Goal: Task Accomplishment & Management: Manage account settings

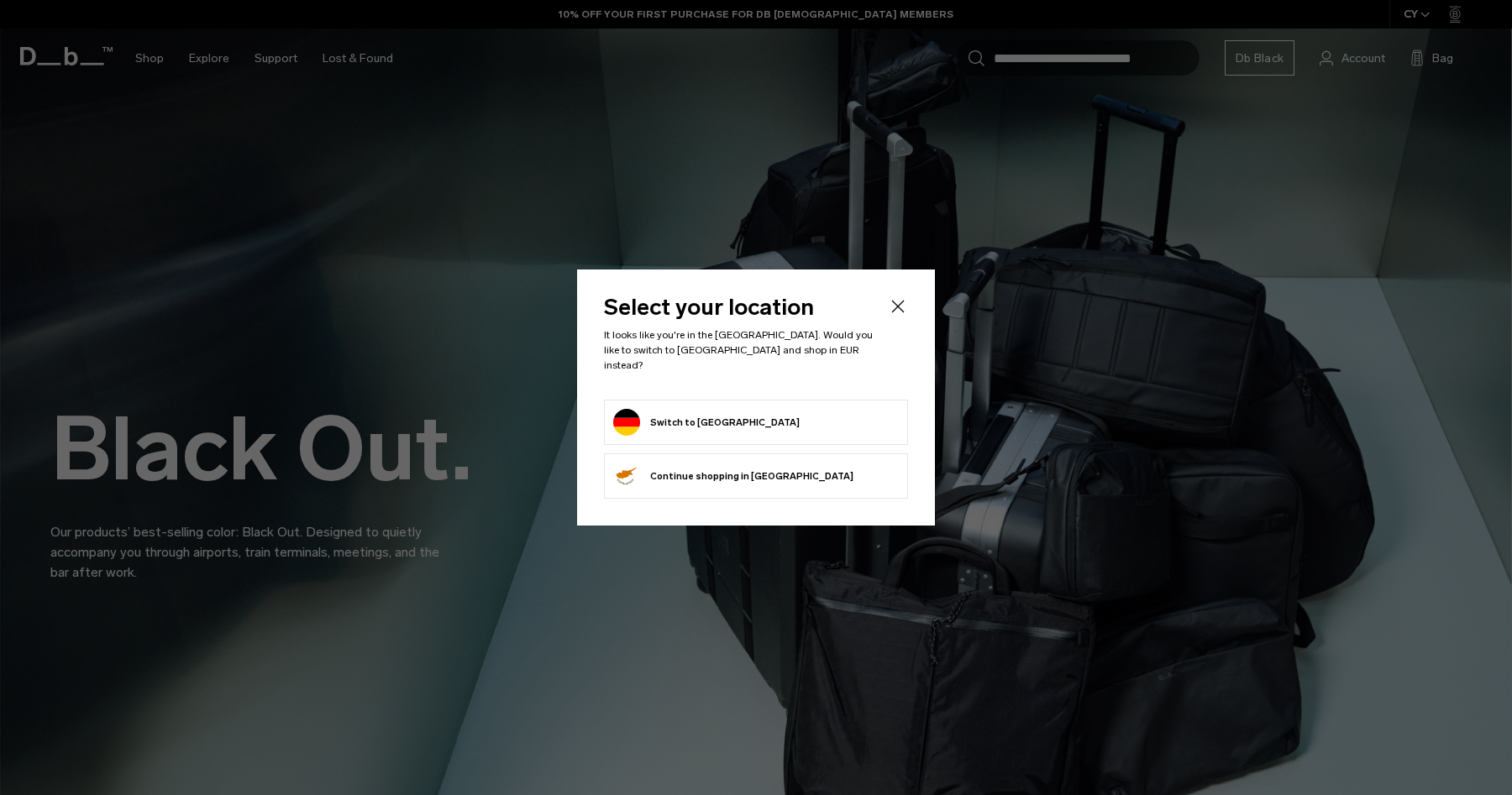
click at [905, 313] on icon "Close" at bounding box center [897, 306] width 20 height 20
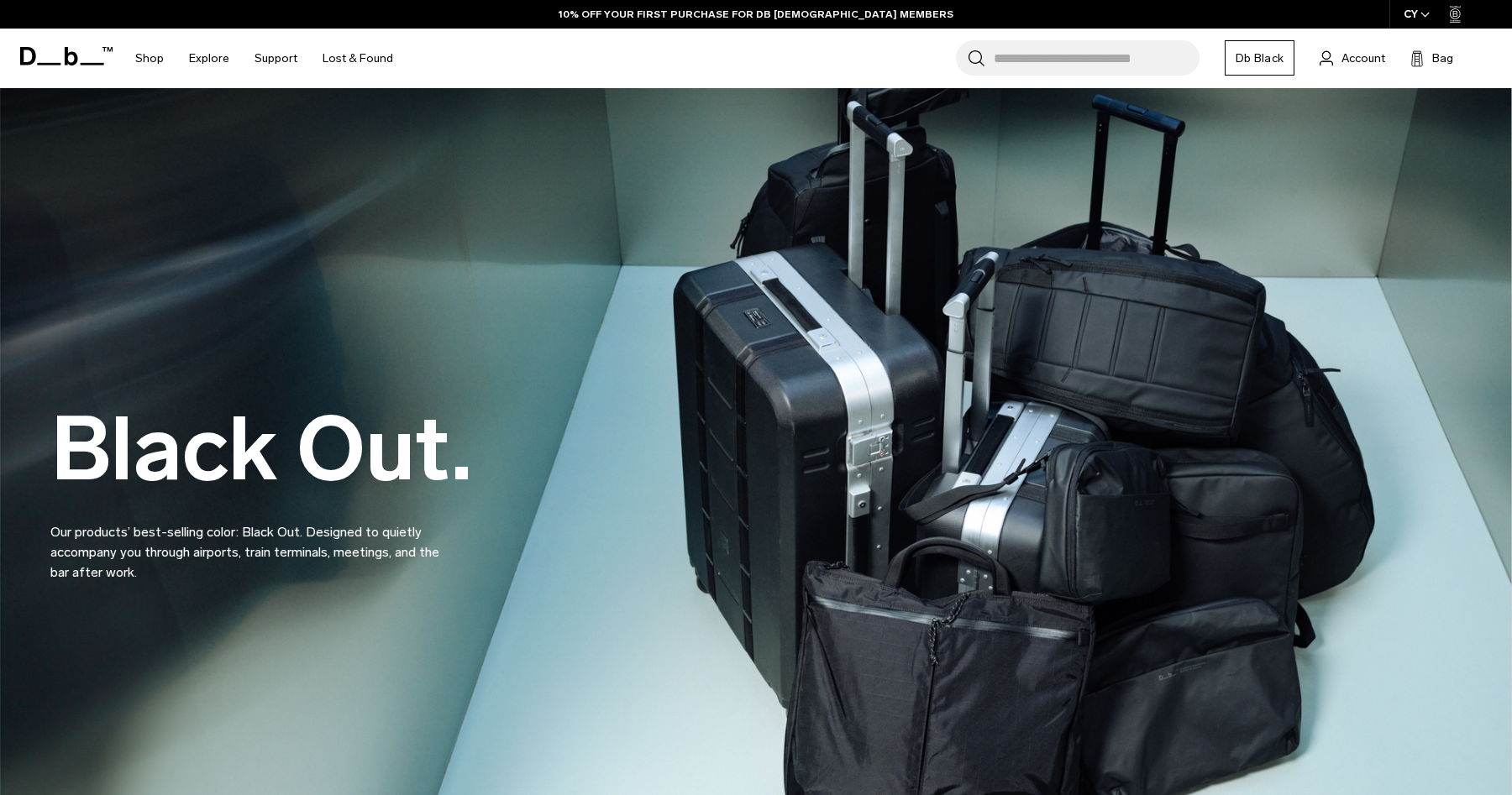
click at [1412, 17] on div "CY" at bounding box center [1417, 14] width 56 height 29
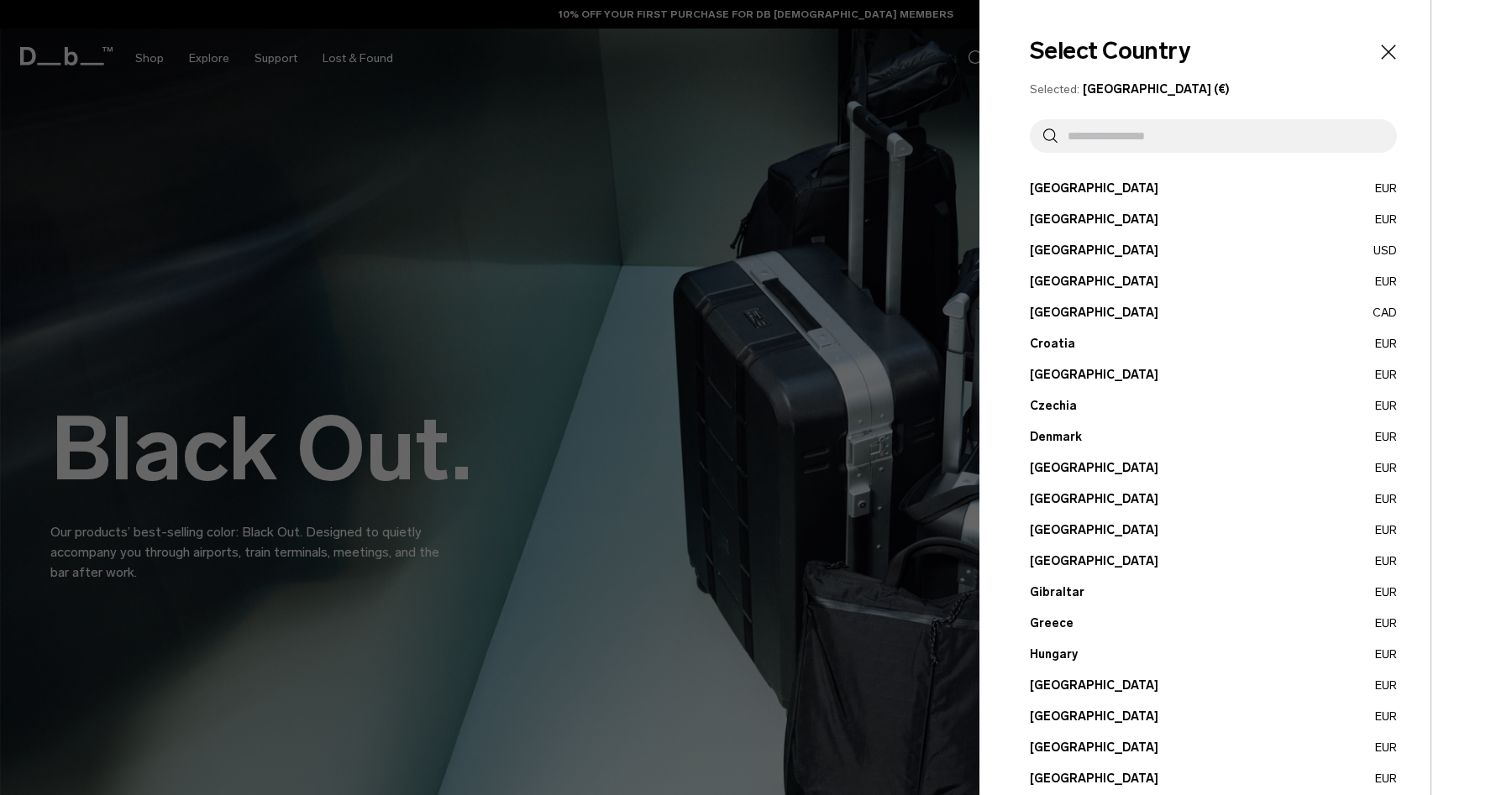
click at [1148, 132] on input "text" at bounding box center [1220, 135] width 326 height 33
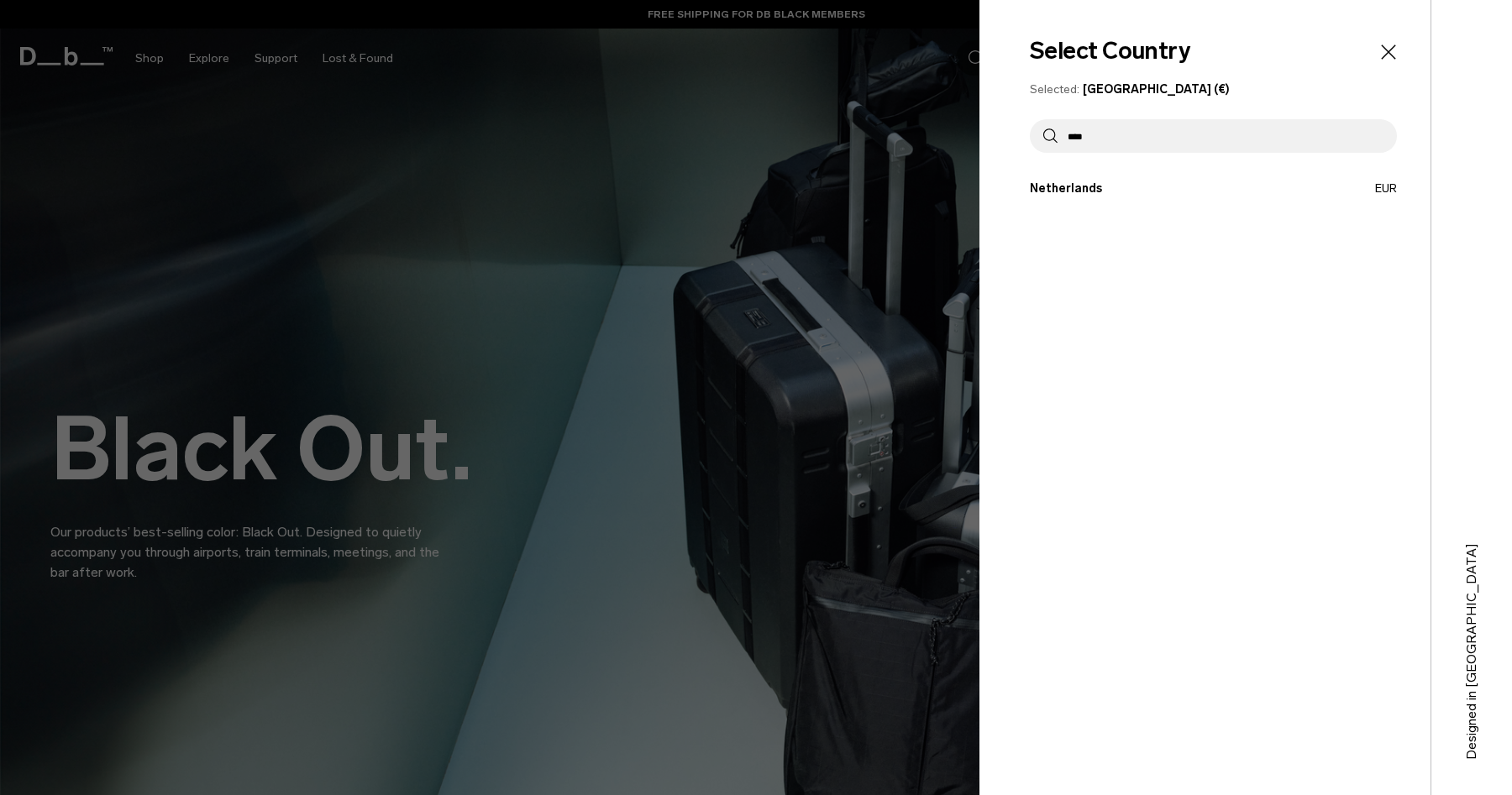
type input "****"
click at [1075, 188] on button "Netherlands EUR" at bounding box center [1213, 188] width 367 height 18
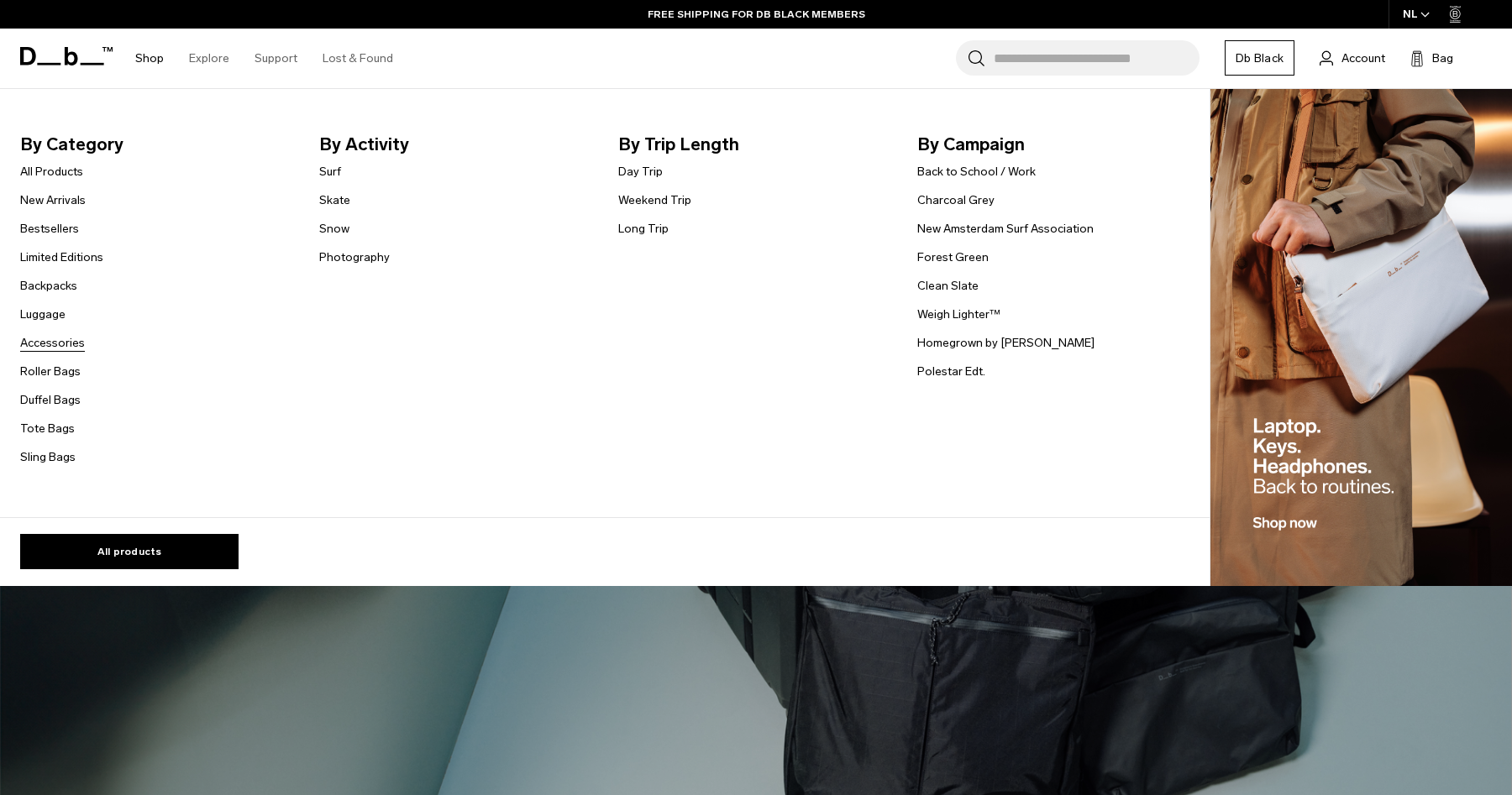
click at [47, 341] on link "Accessories" at bounding box center [52, 344] width 65 height 18
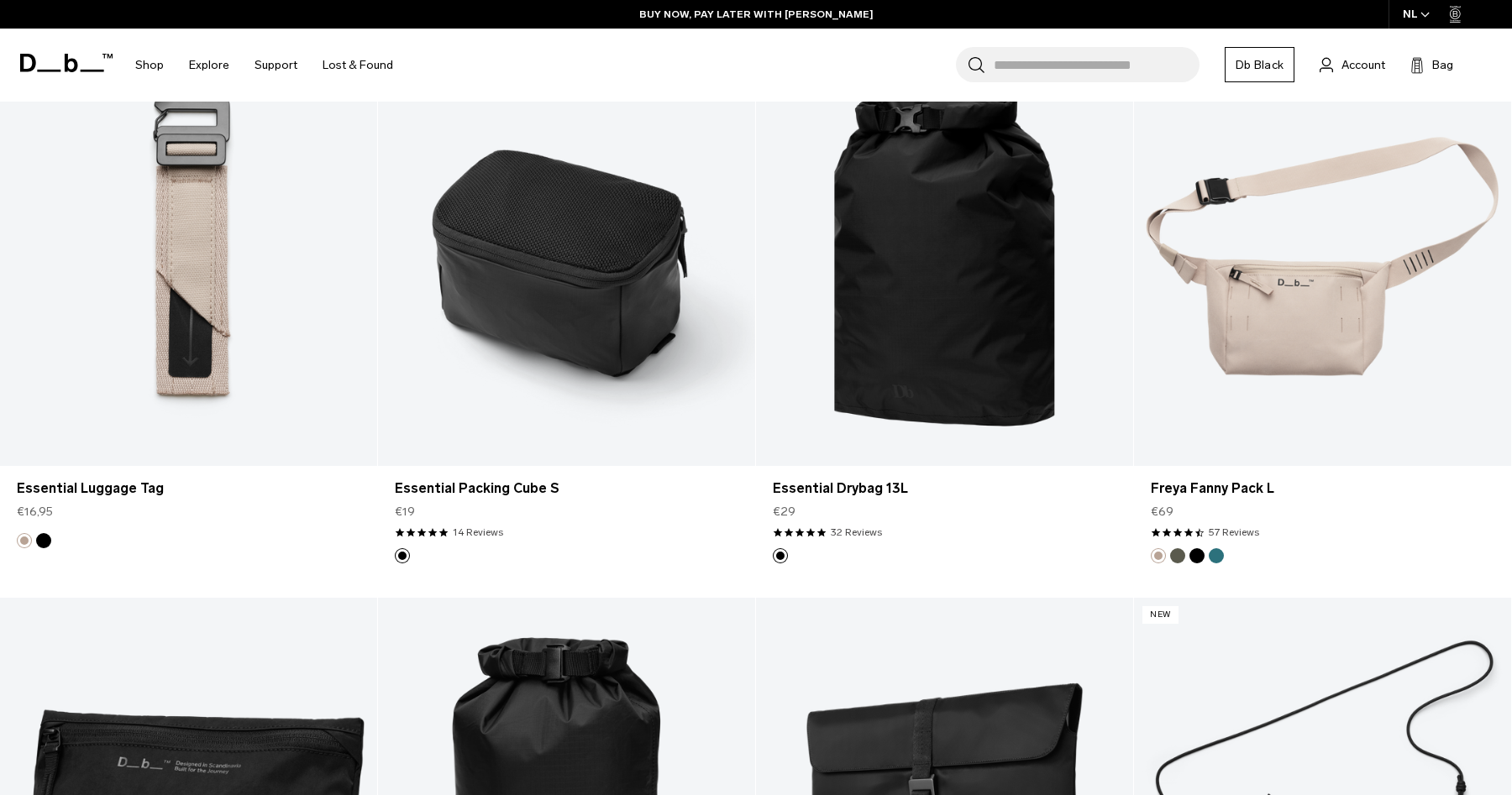
scroll to position [4279, 0]
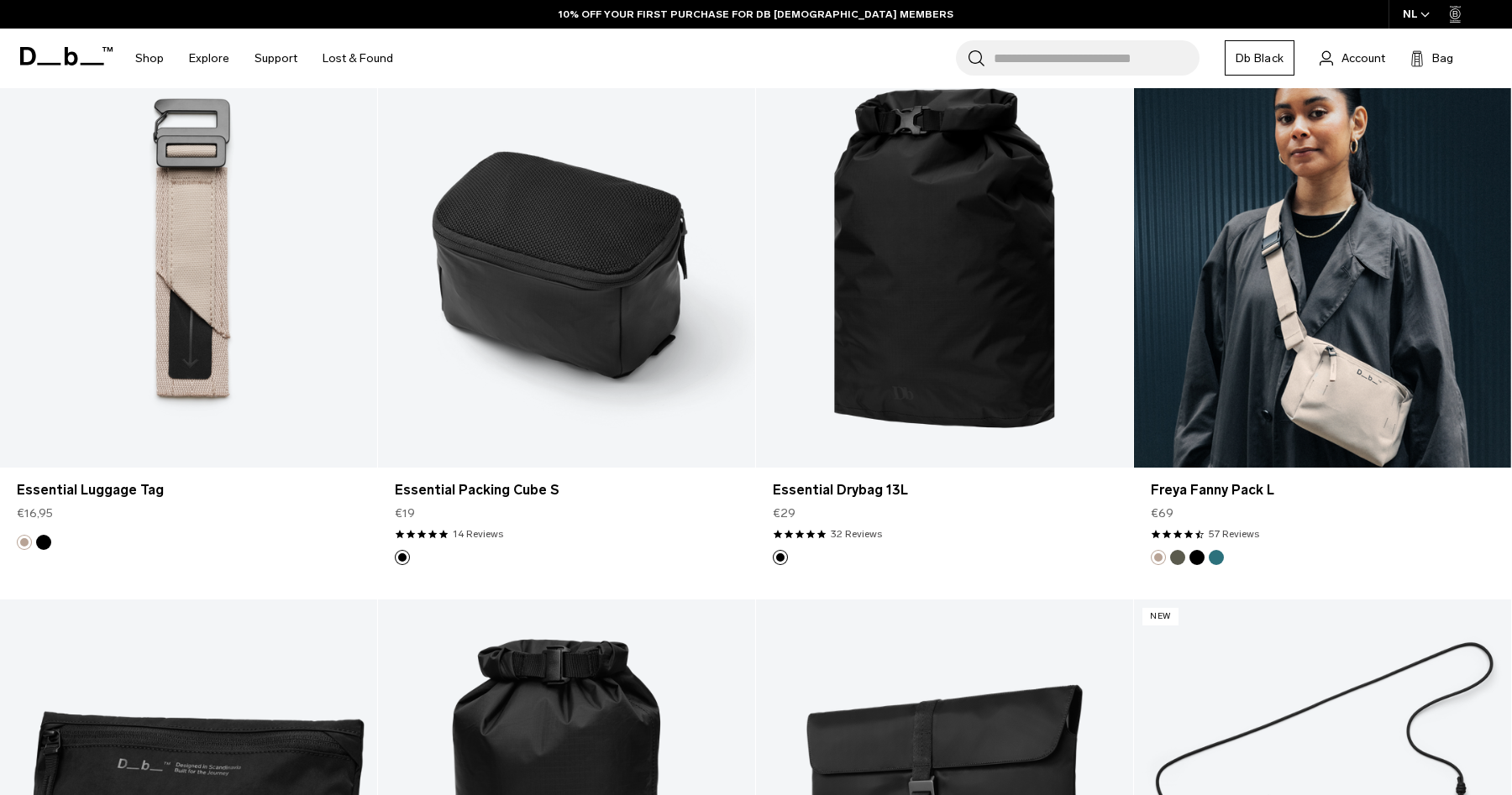
click at [1237, 322] on link "Freya Fanny Pack L" at bounding box center [1323, 258] width 377 height 419
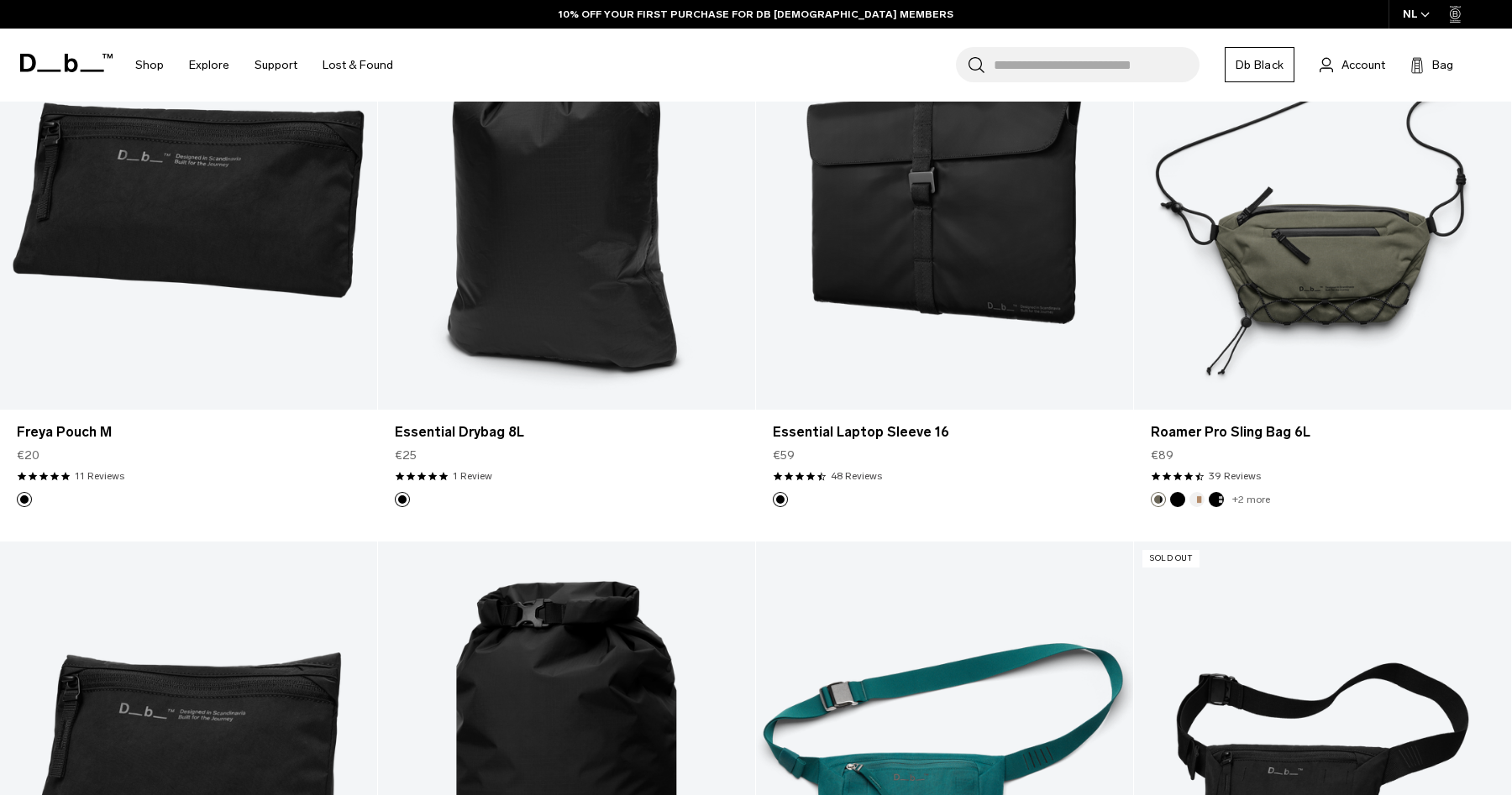
scroll to position [4895, 0]
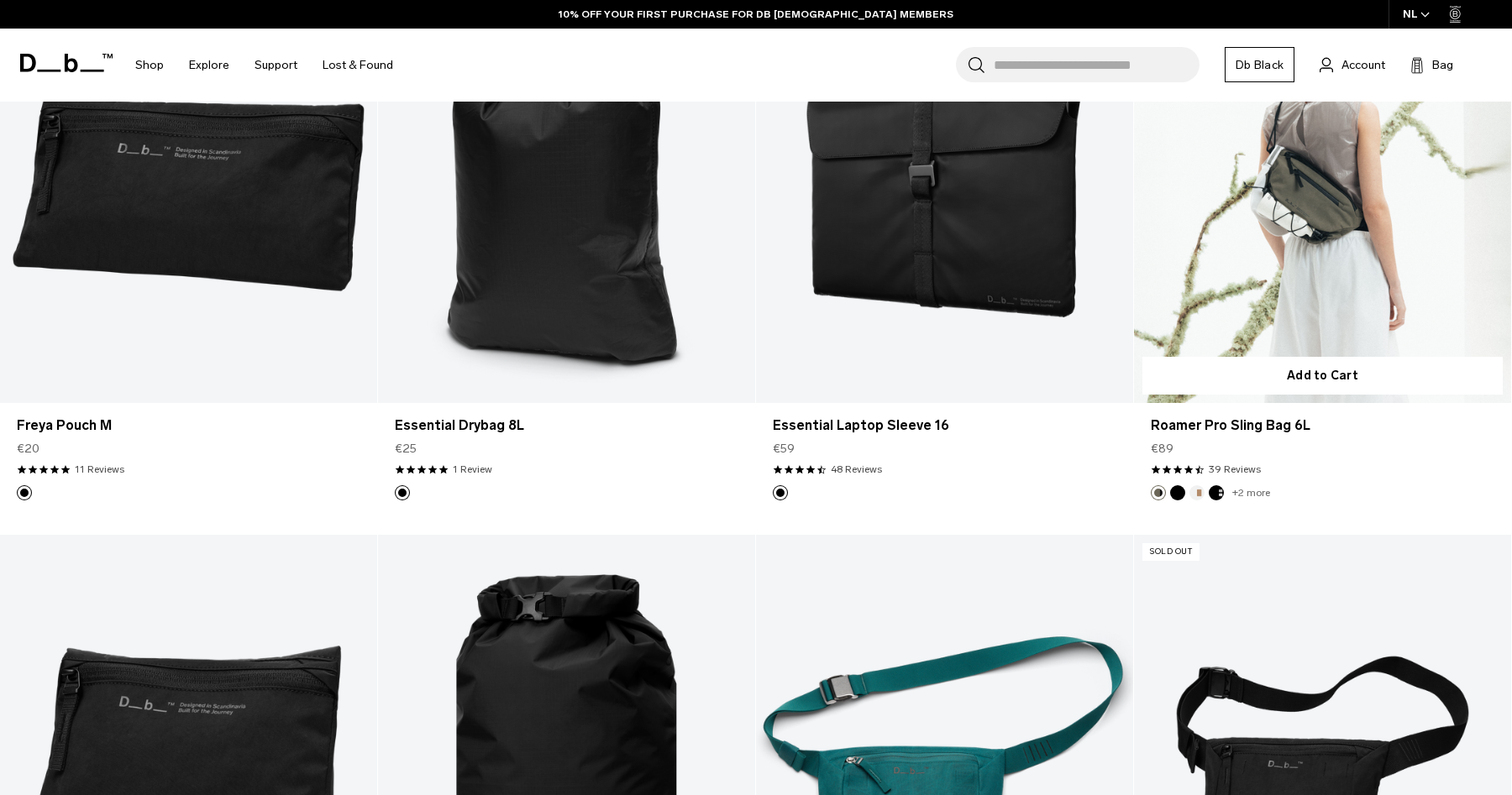
click at [1412, 256] on link "Roamer Pro Sling Bag 6L" at bounding box center [1323, 193] width 377 height 419
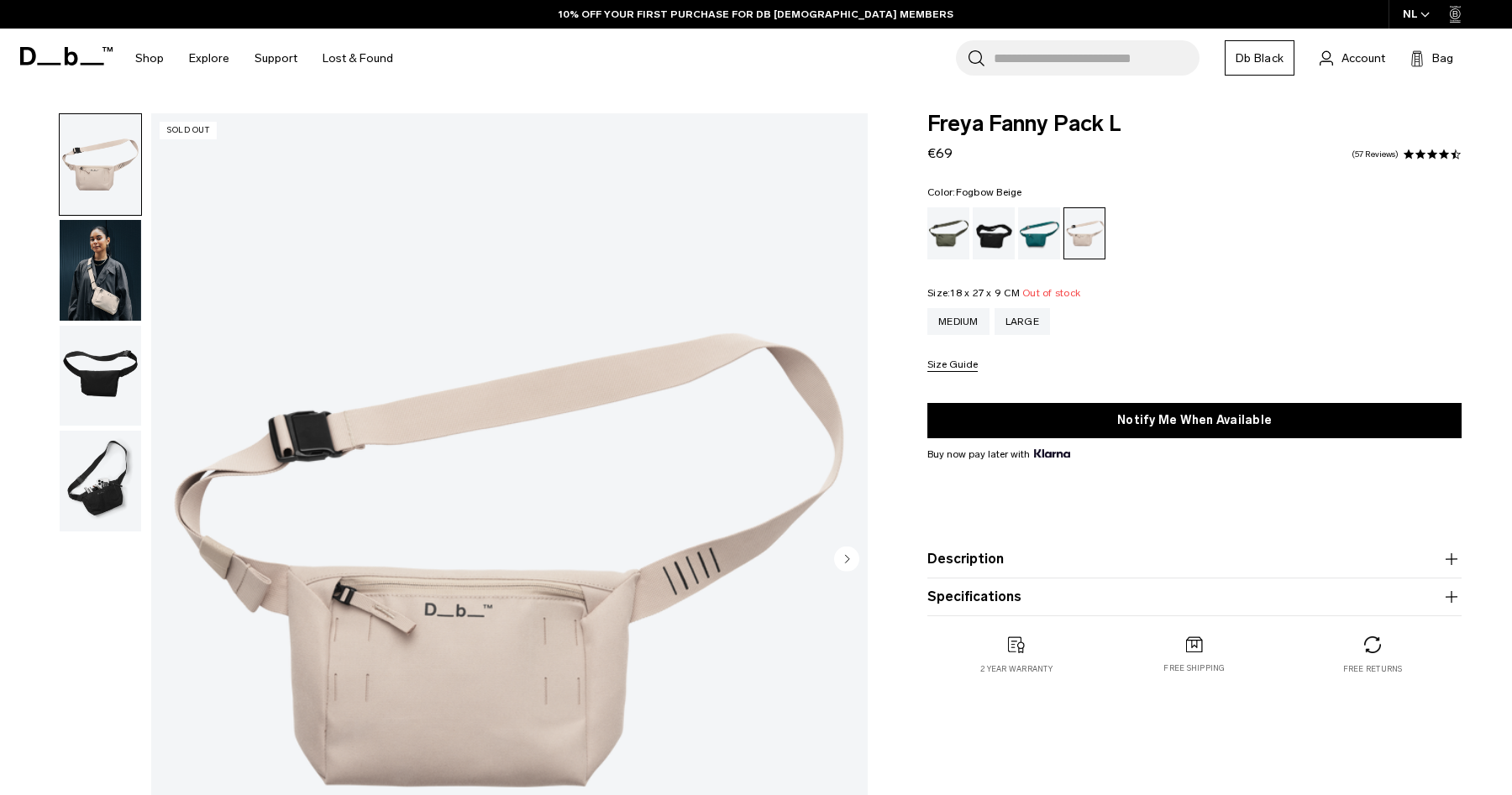
click at [95, 476] on img "button" at bounding box center [100, 481] width 82 height 100
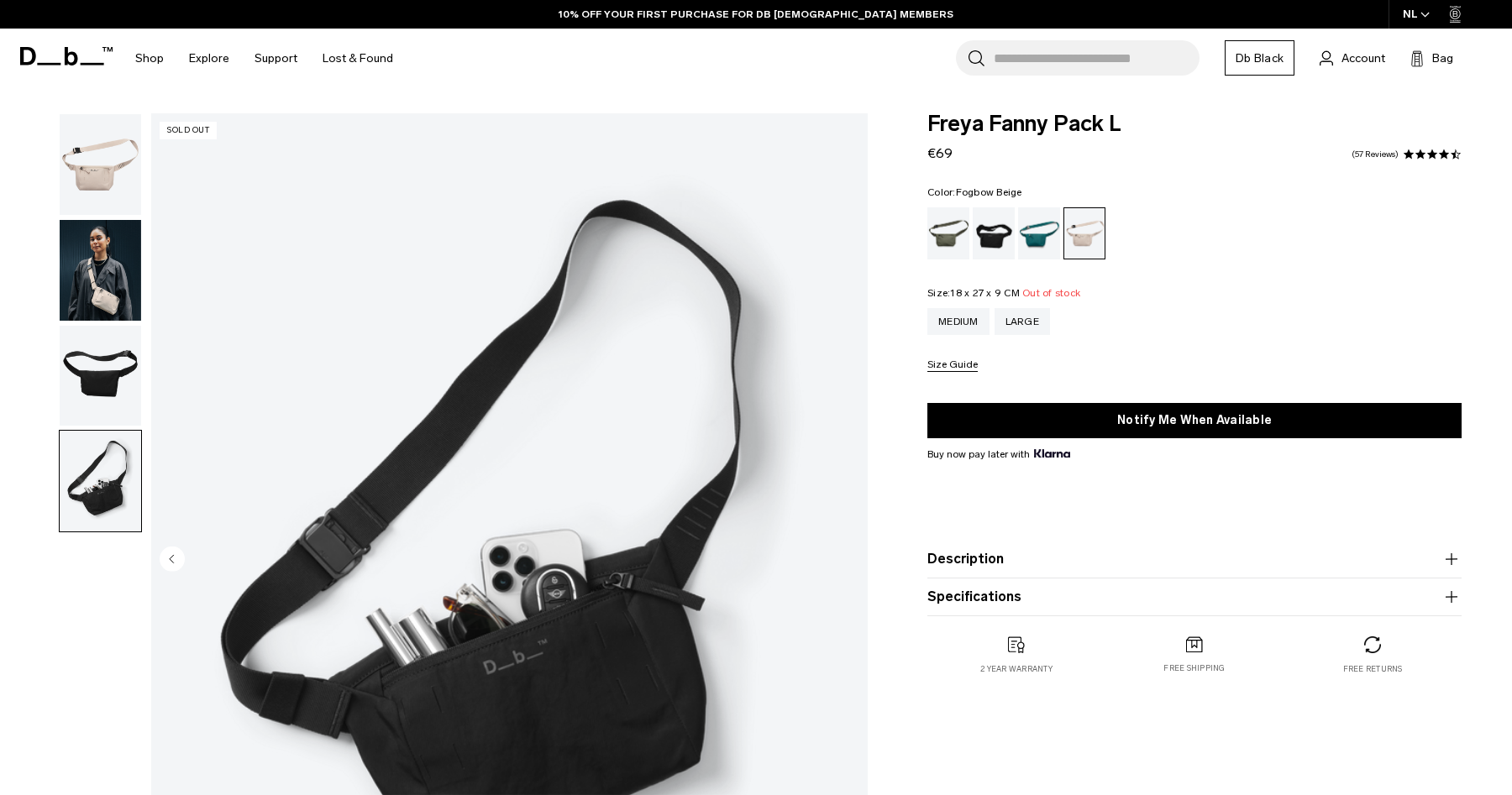
click at [99, 386] on img "button" at bounding box center [100, 376] width 82 height 100
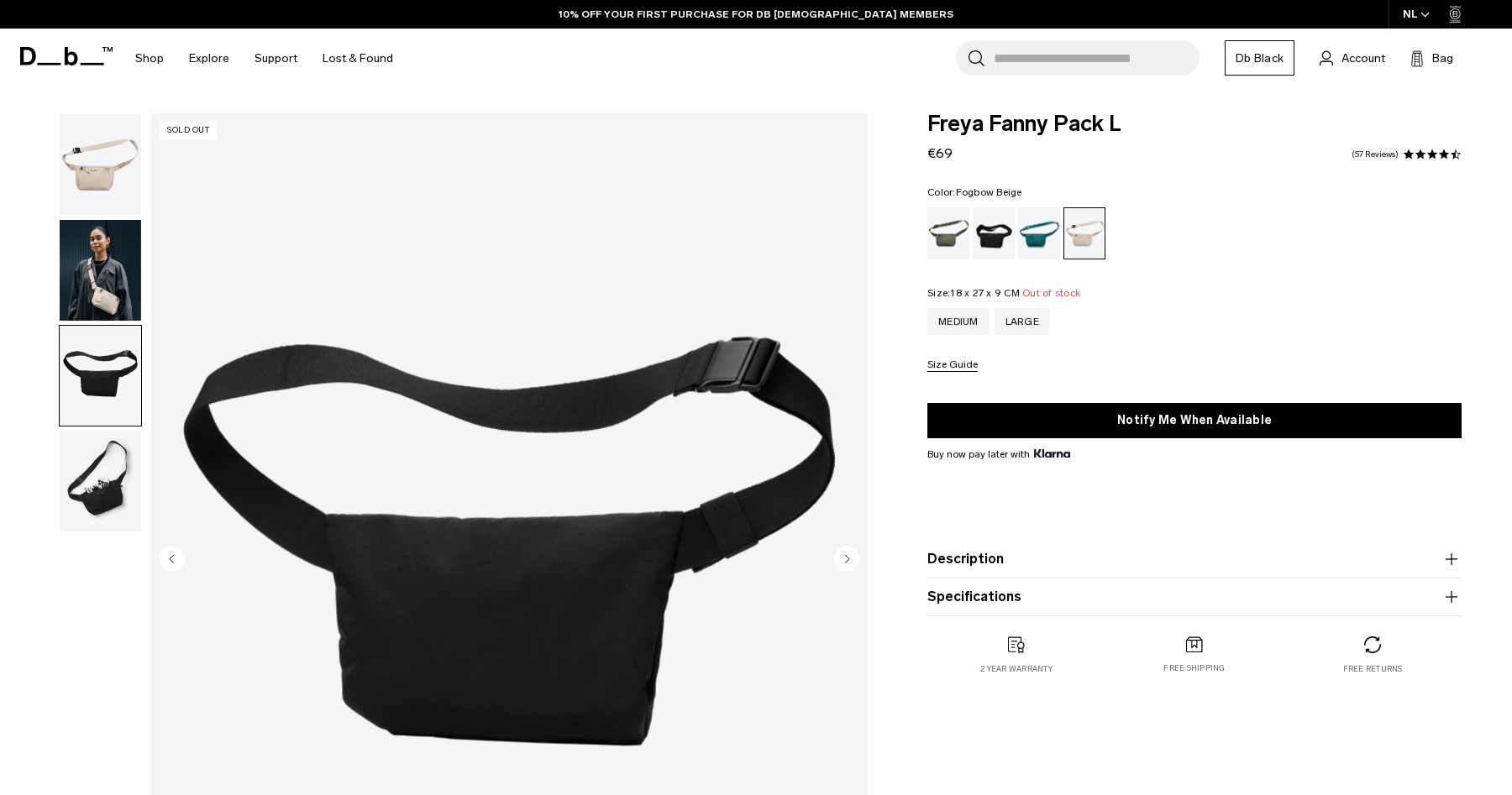
click at [102, 322] on ul at bounding box center [101, 322] width 83 height 419
click at [114, 272] on img "button" at bounding box center [100, 270] width 82 height 100
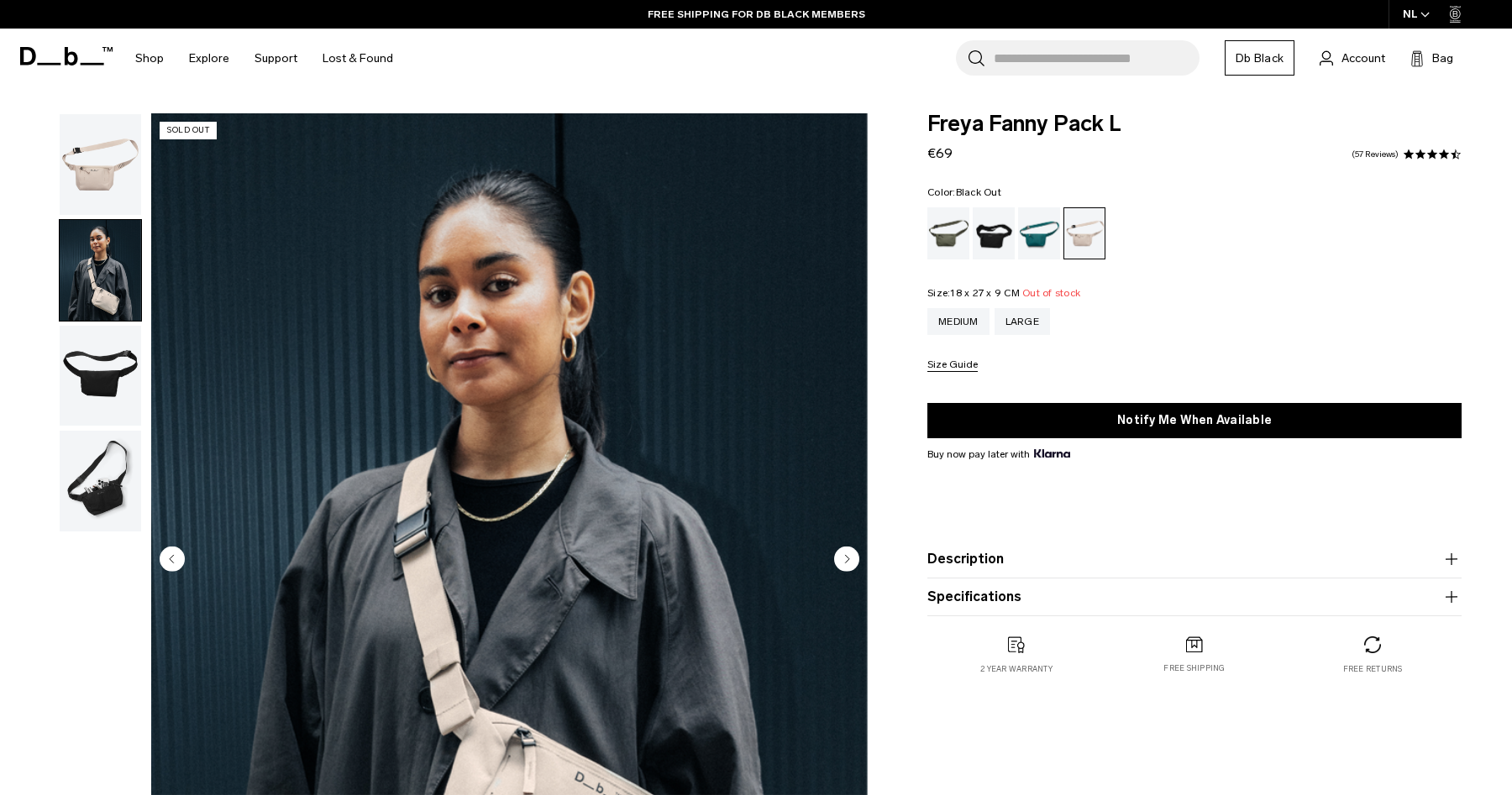
click at [988, 228] on div "Black Out" at bounding box center [994, 233] width 43 height 52
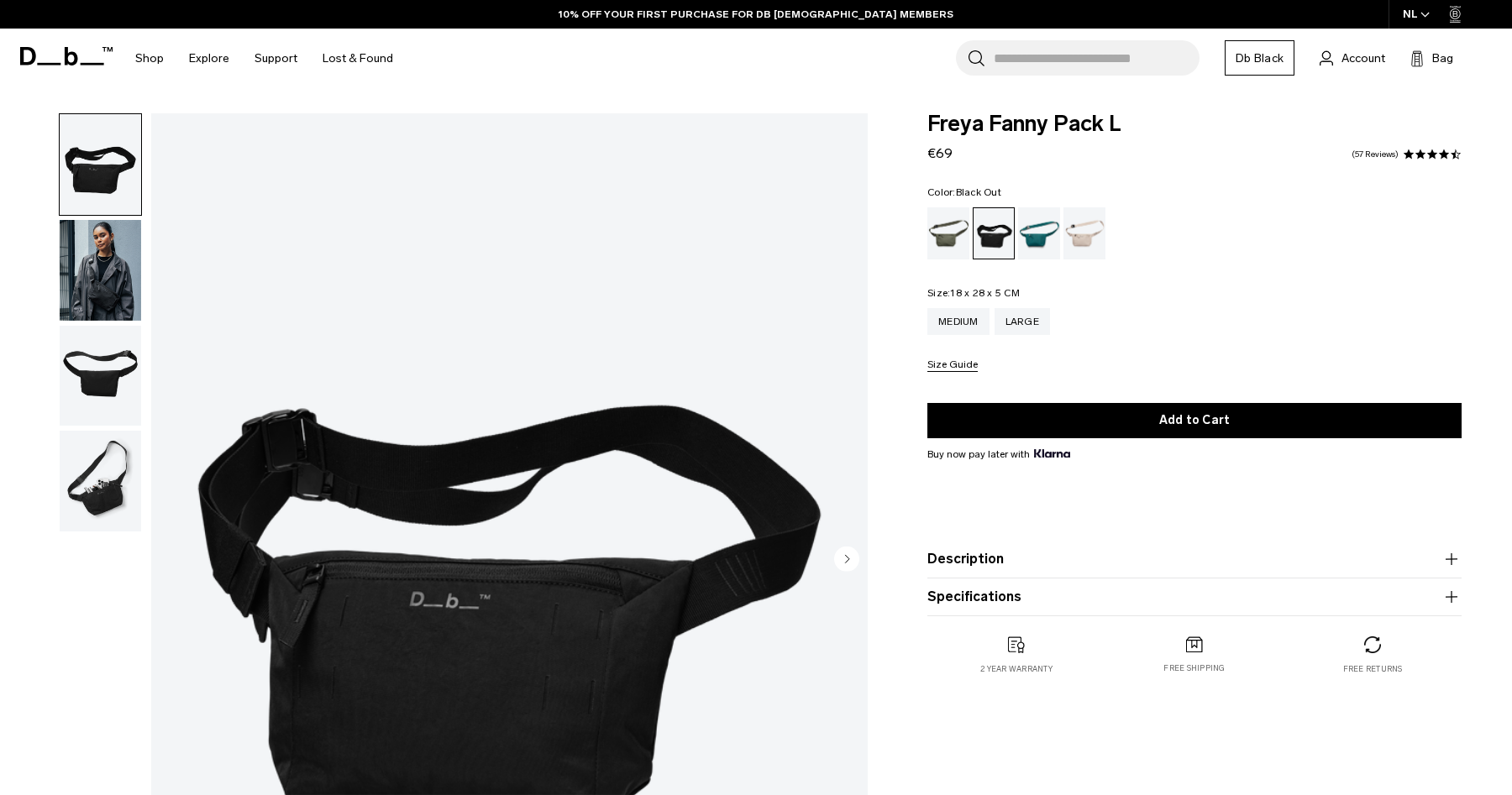
click at [96, 276] on img "button" at bounding box center [100, 270] width 82 height 100
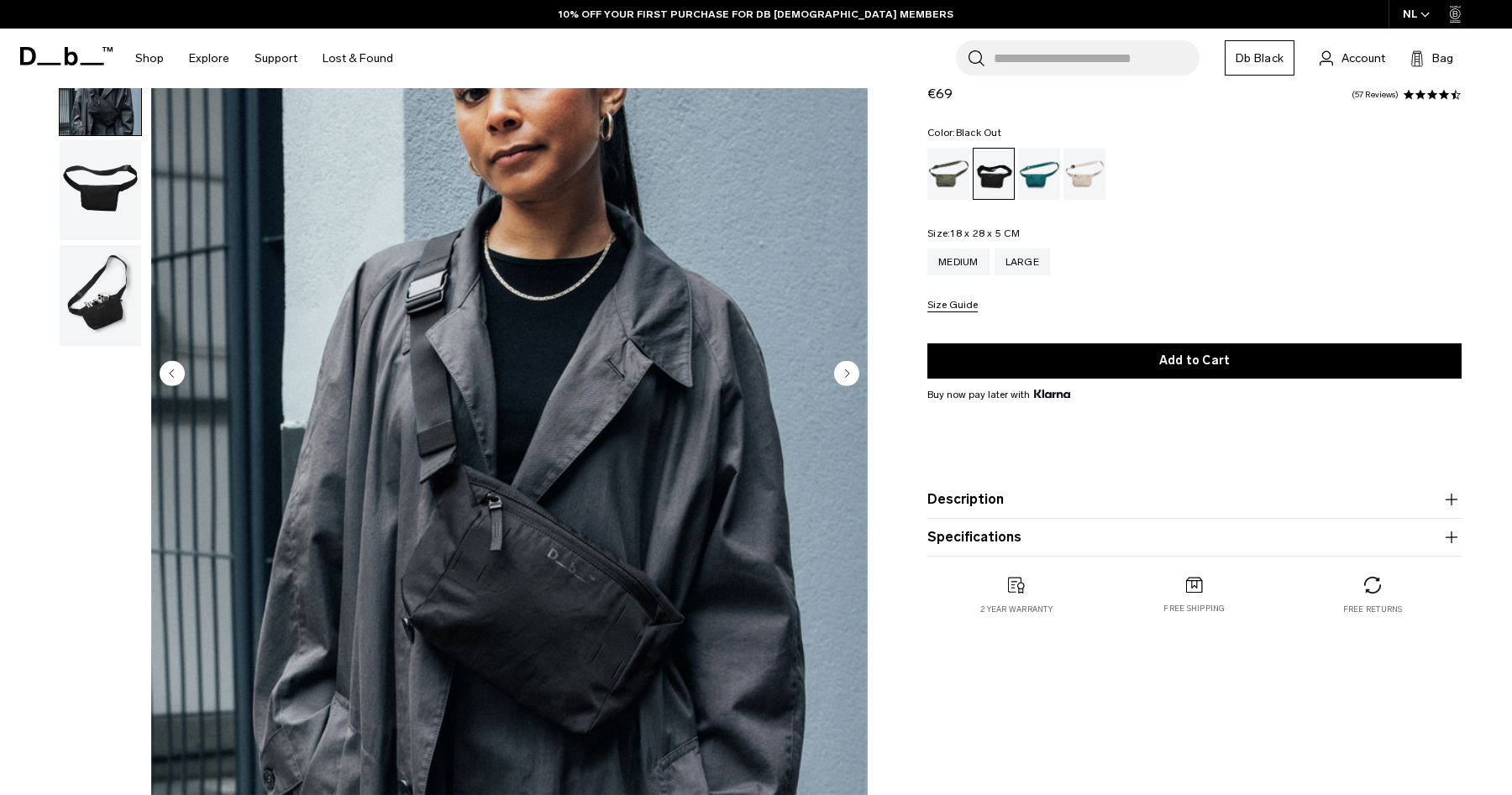
scroll to position [197, 0]
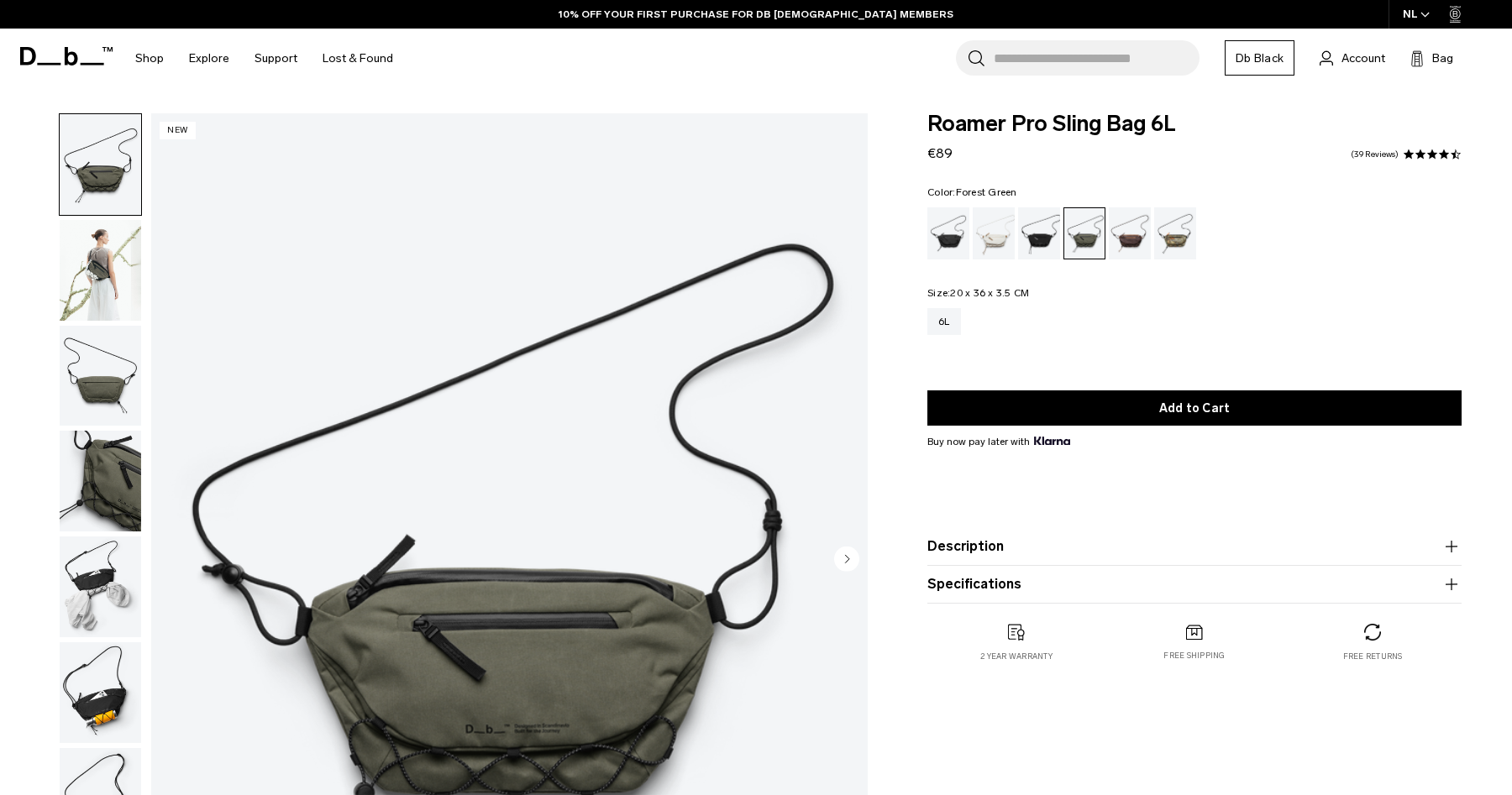
click at [116, 281] on img "button" at bounding box center [100, 270] width 82 height 100
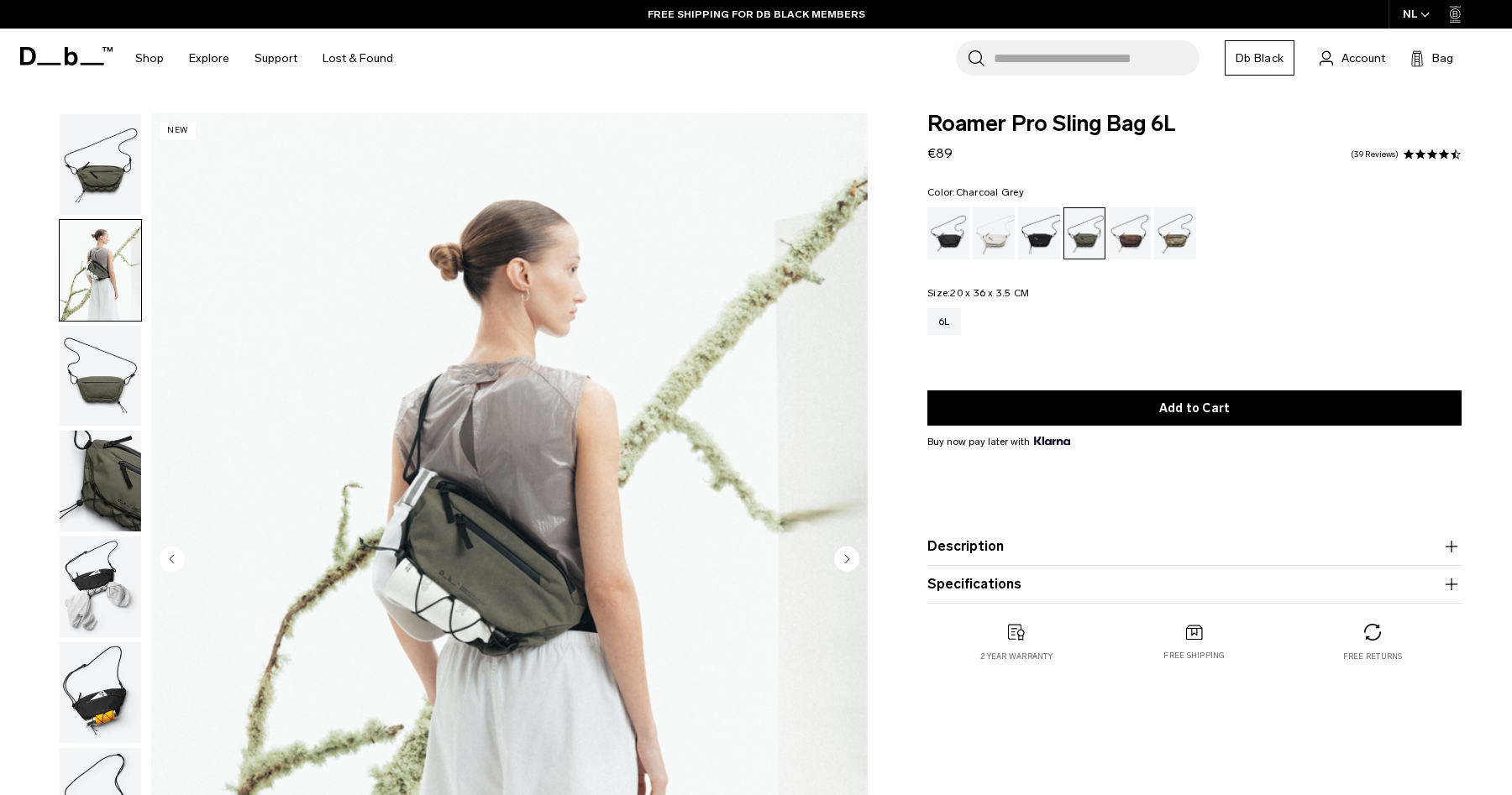
click at [1044, 230] on div "Charcoal Grey" at bounding box center [1040, 233] width 43 height 52
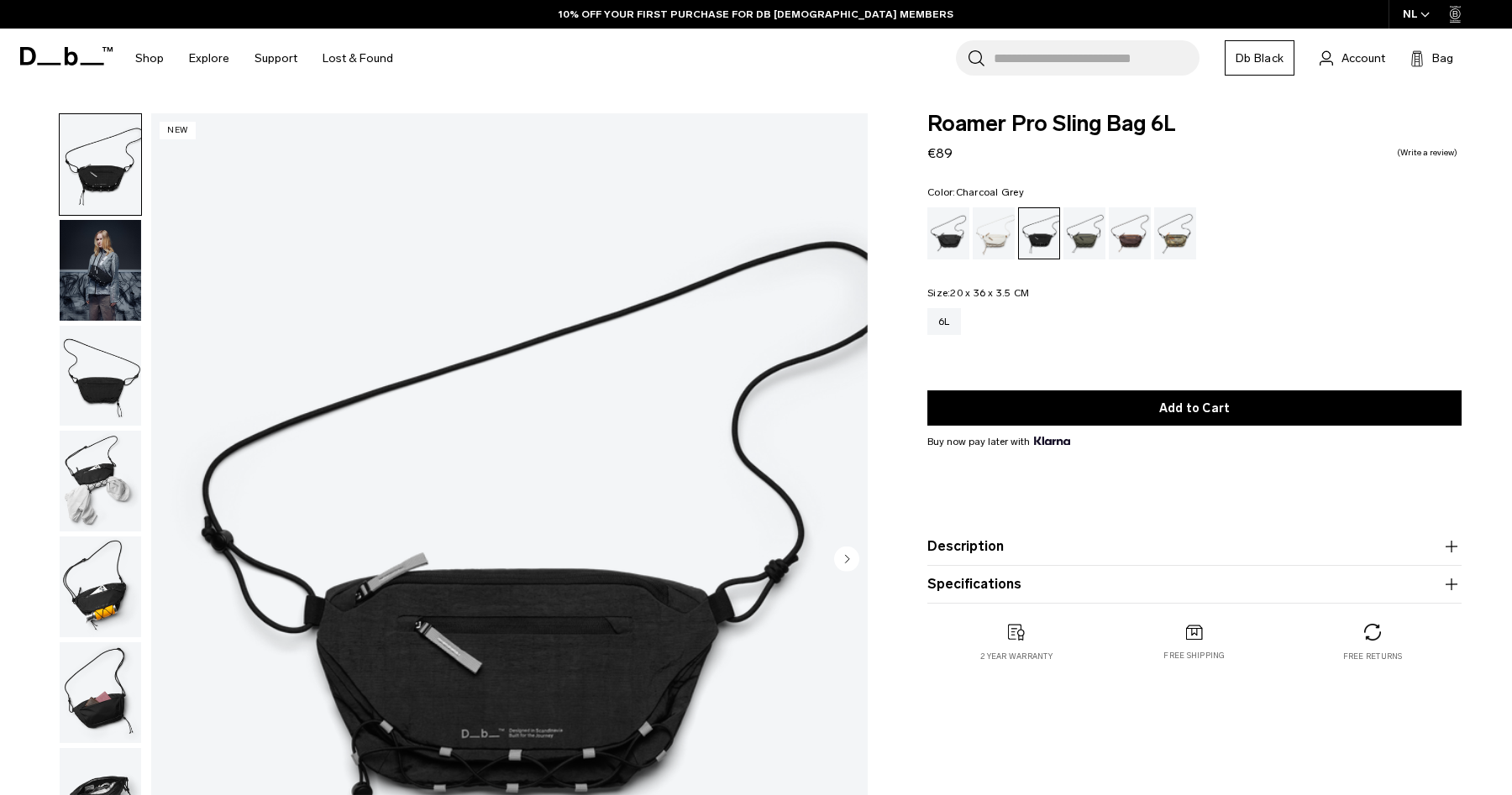
click at [74, 310] on img "button" at bounding box center [100, 270] width 82 height 100
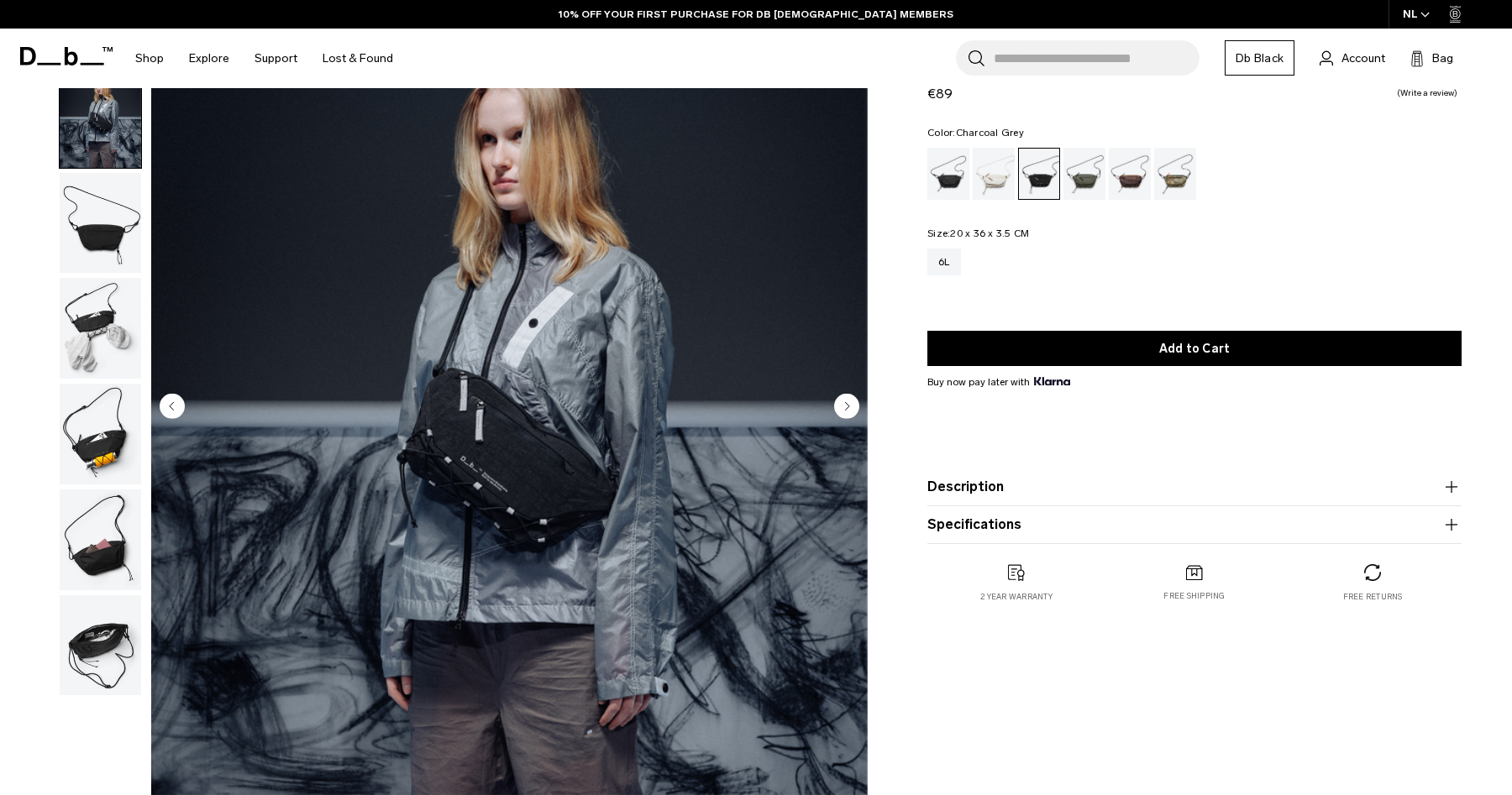
scroll to position [176, 0]
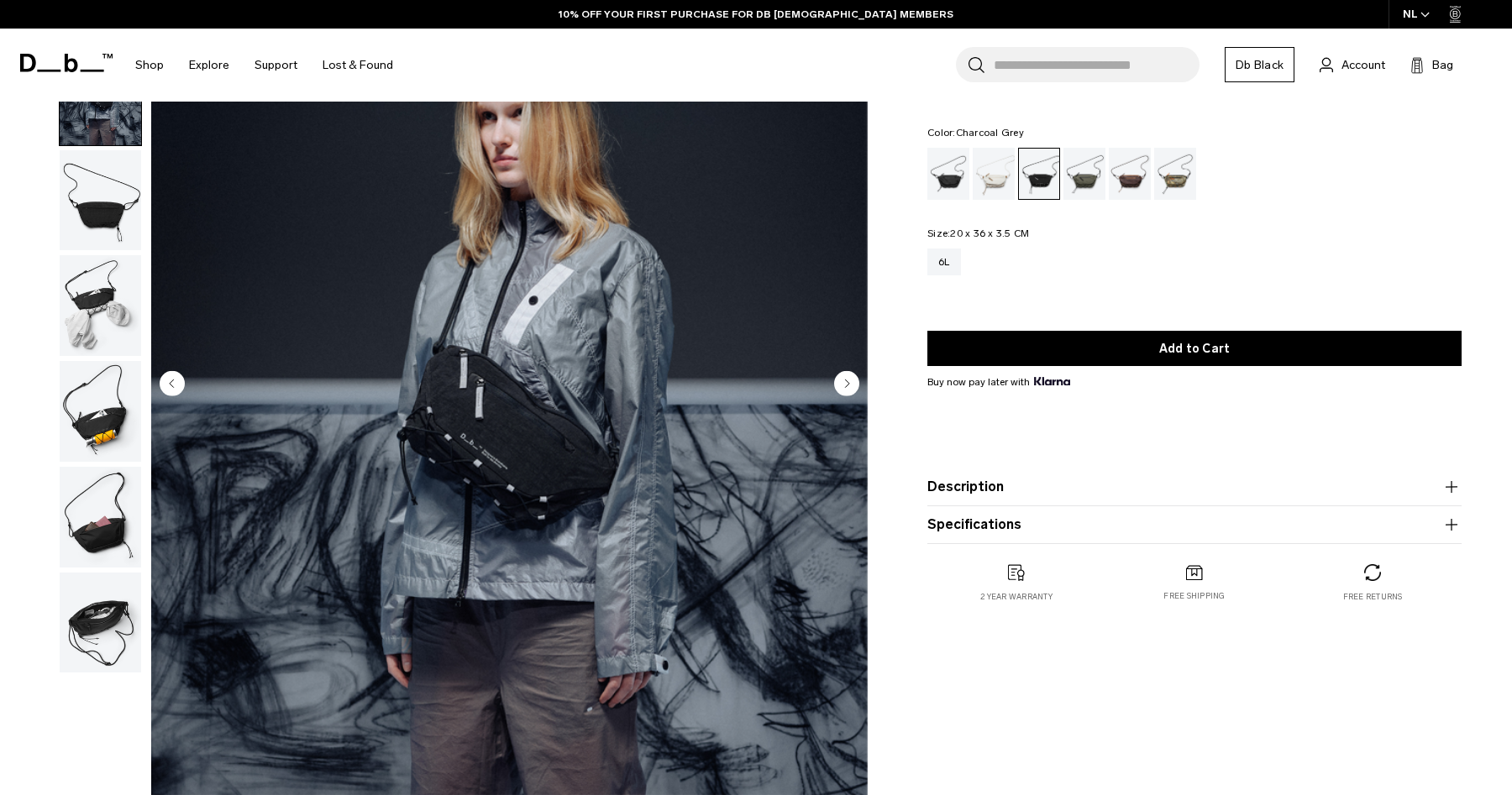
click at [844, 386] on circle "Next slide" at bounding box center [847, 383] width 25 height 25
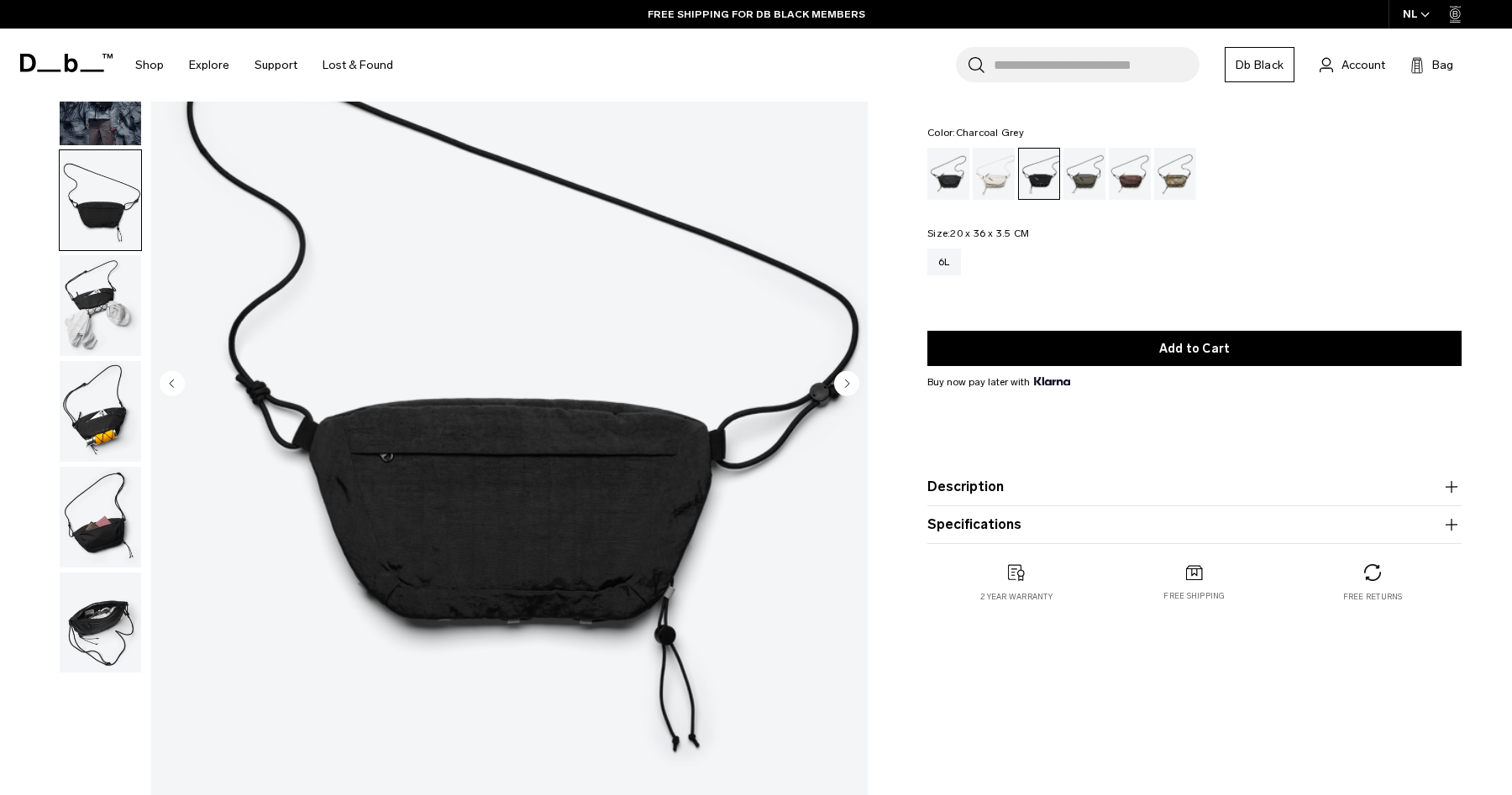
click at [844, 386] on circle "Next slide" at bounding box center [847, 383] width 25 height 25
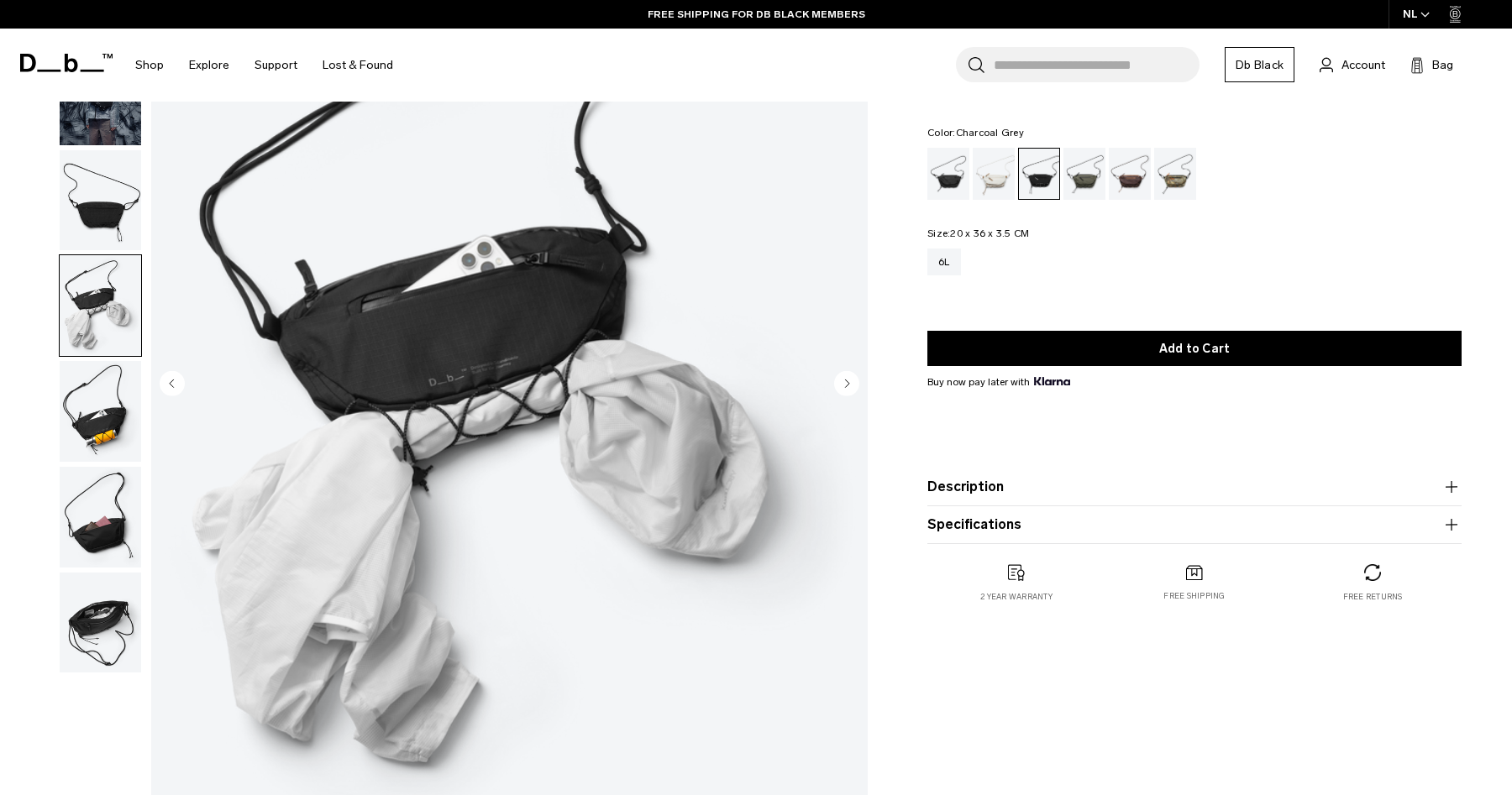
click at [844, 386] on circle "Next slide" at bounding box center [847, 383] width 25 height 25
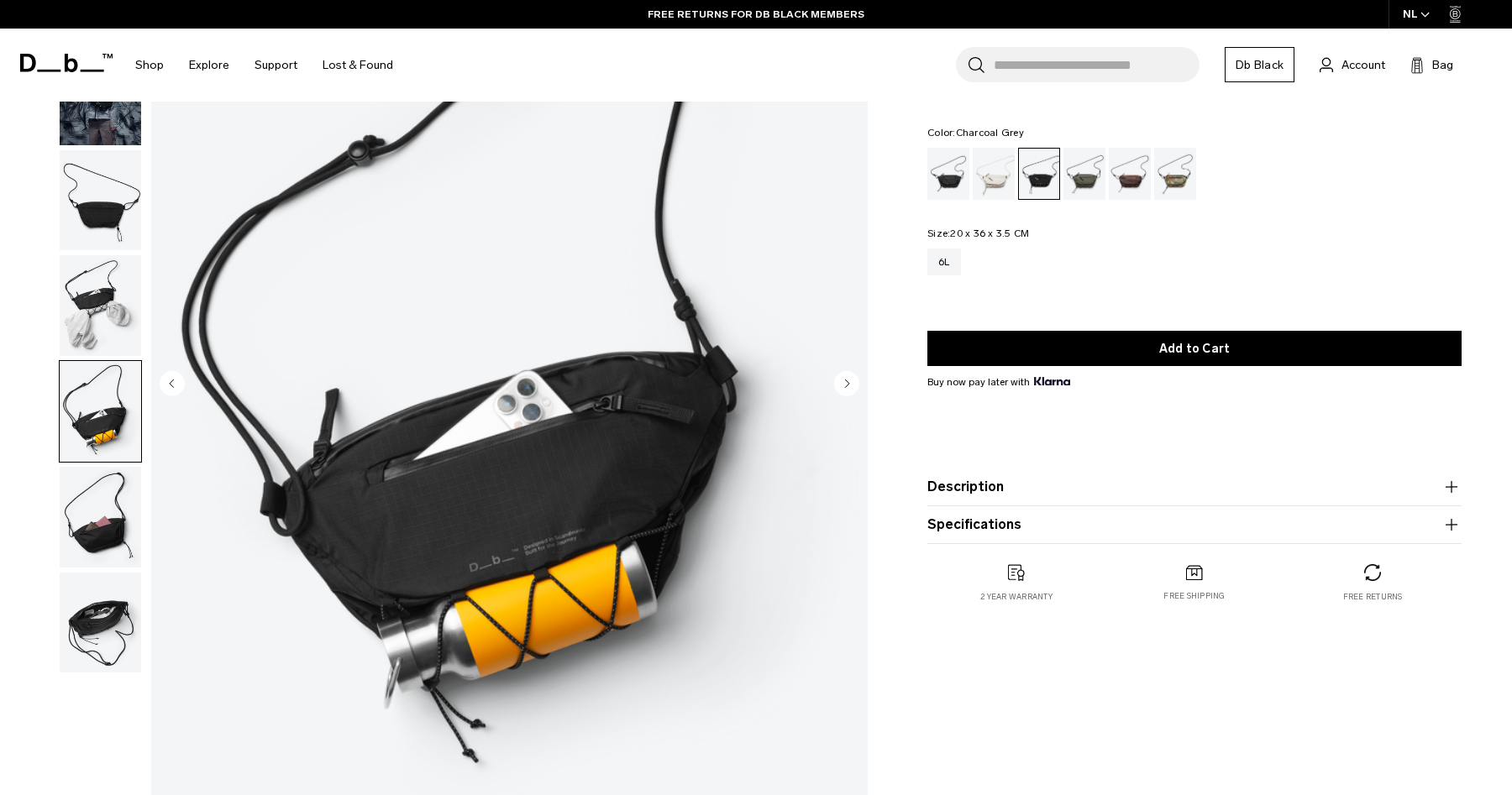
click at [844, 386] on circle "Next slide" at bounding box center [847, 383] width 25 height 25
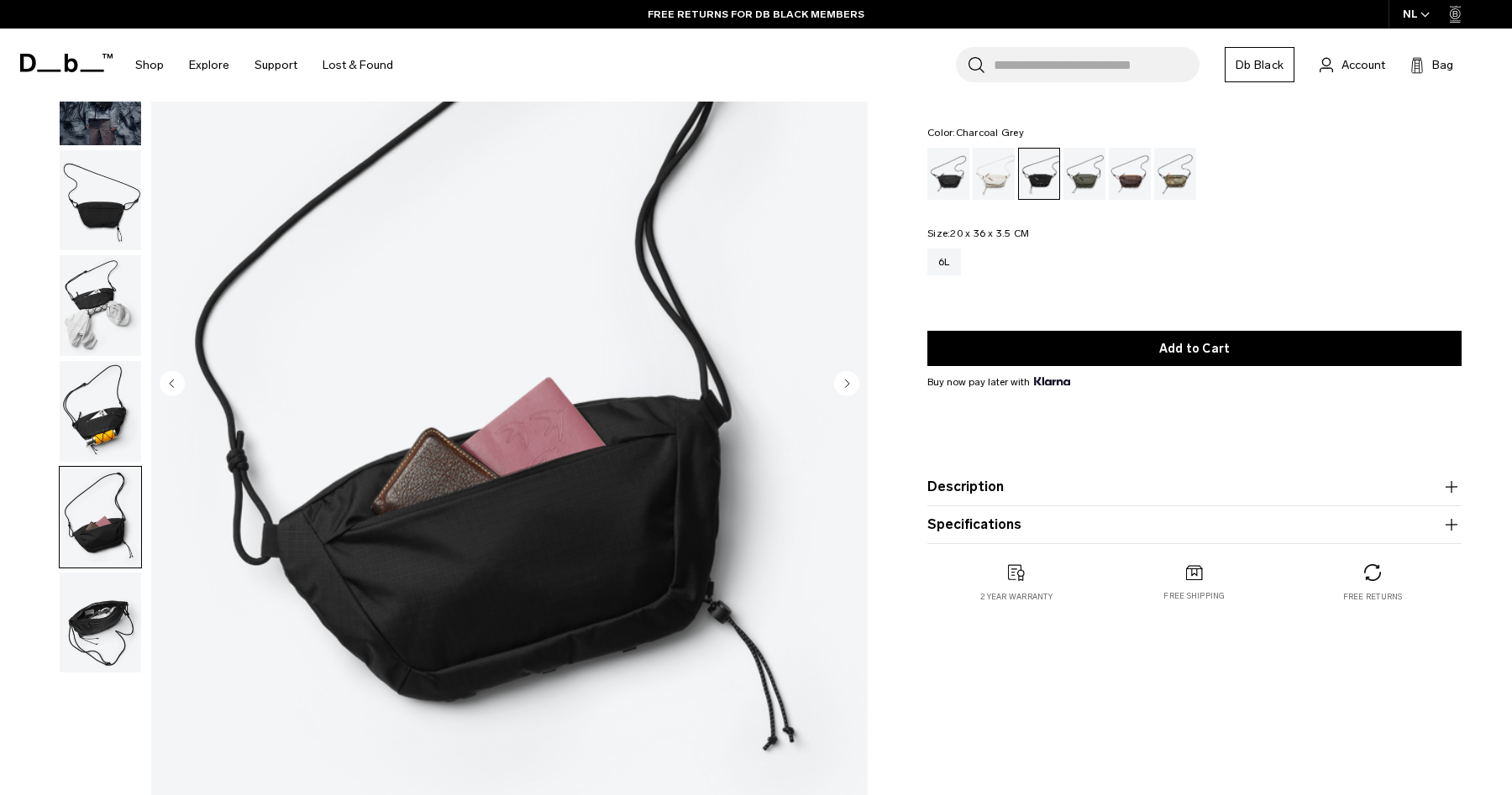
click at [844, 386] on circle "Next slide" at bounding box center [847, 383] width 25 height 25
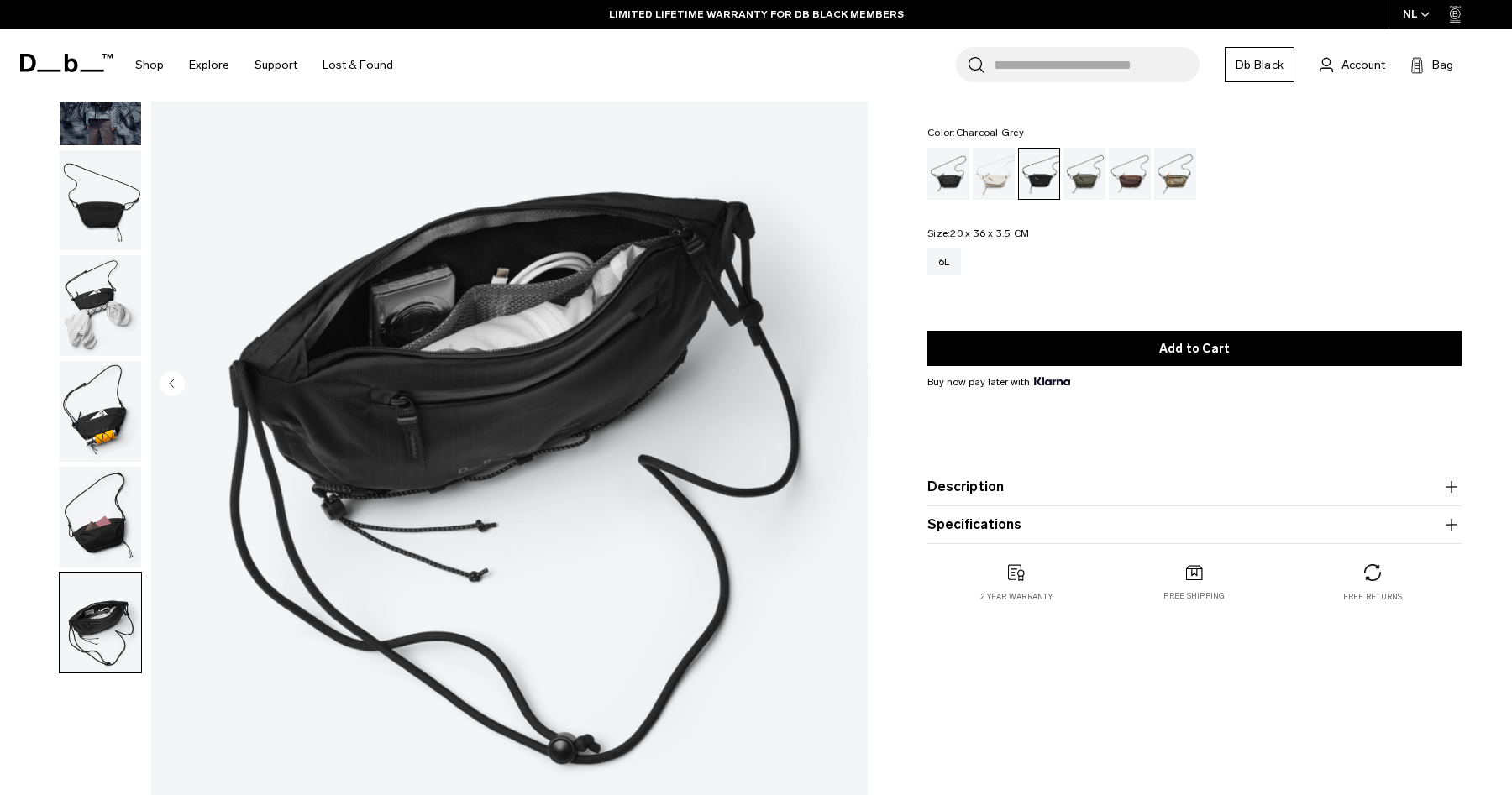
click at [816, 392] on img "7 / 7" at bounding box center [509, 385] width 716 height 895
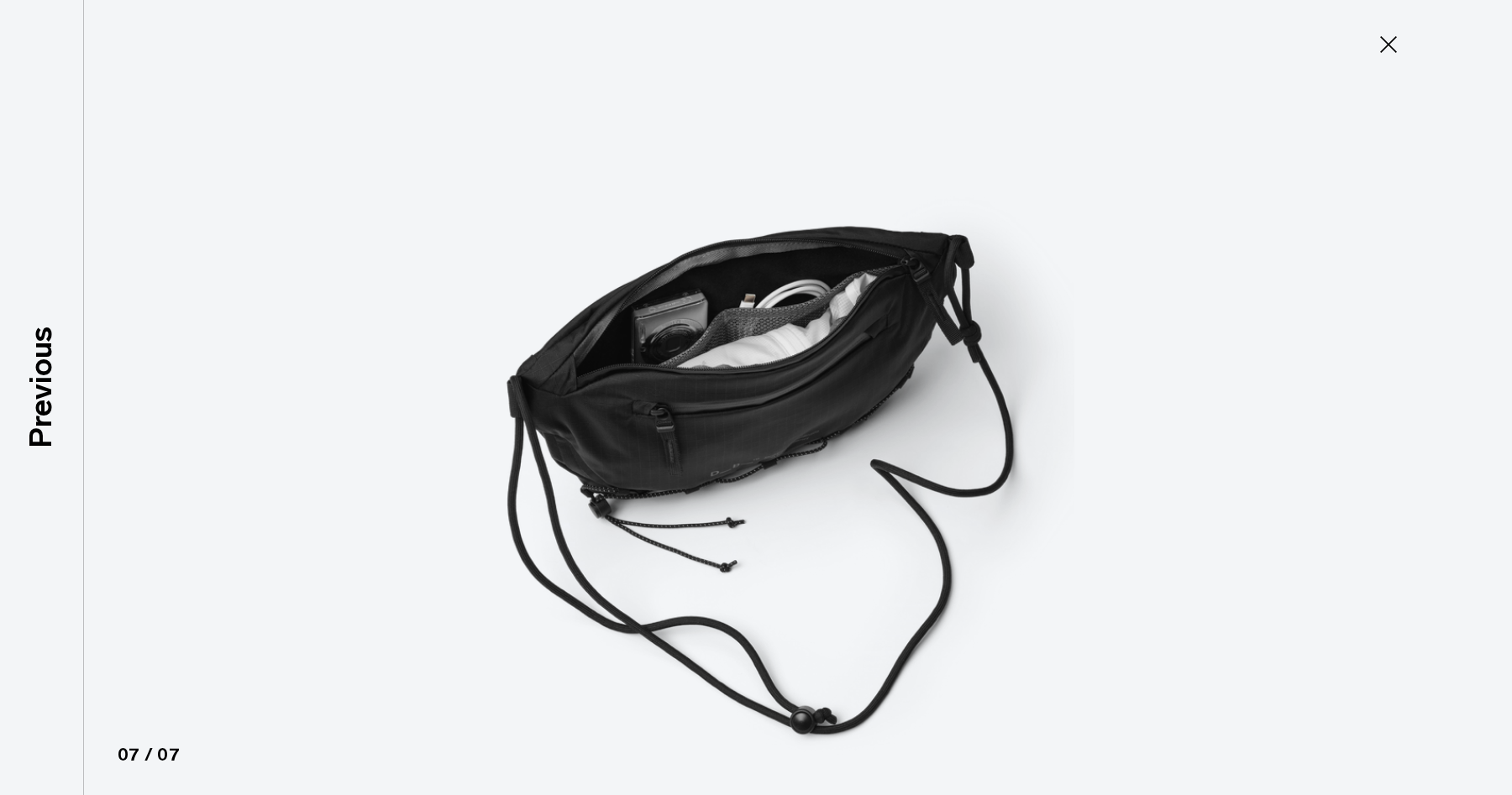
click at [1386, 49] on icon at bounding box center [1388, 45] width 27 height 27
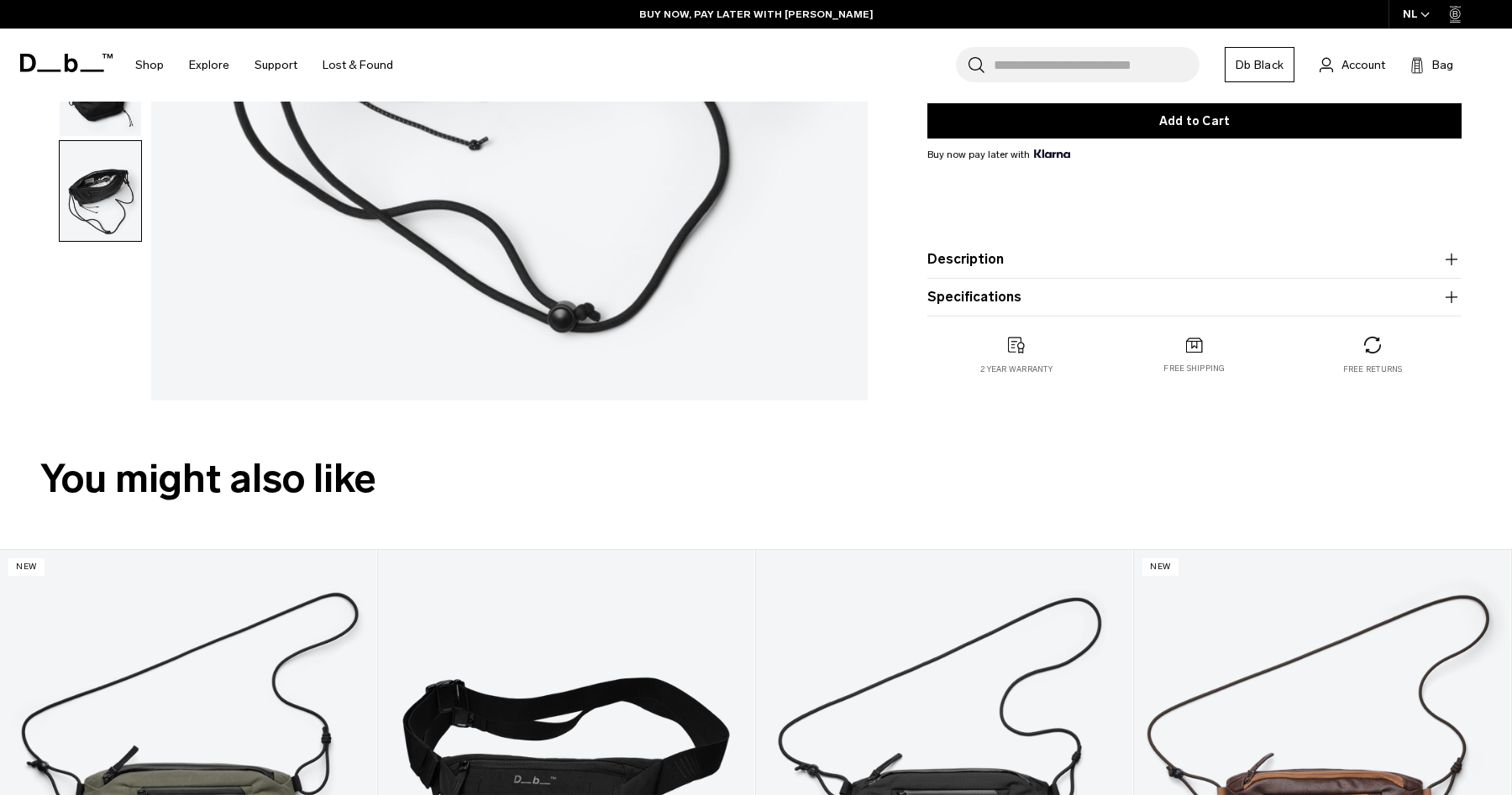
scroll to position [0, 0]
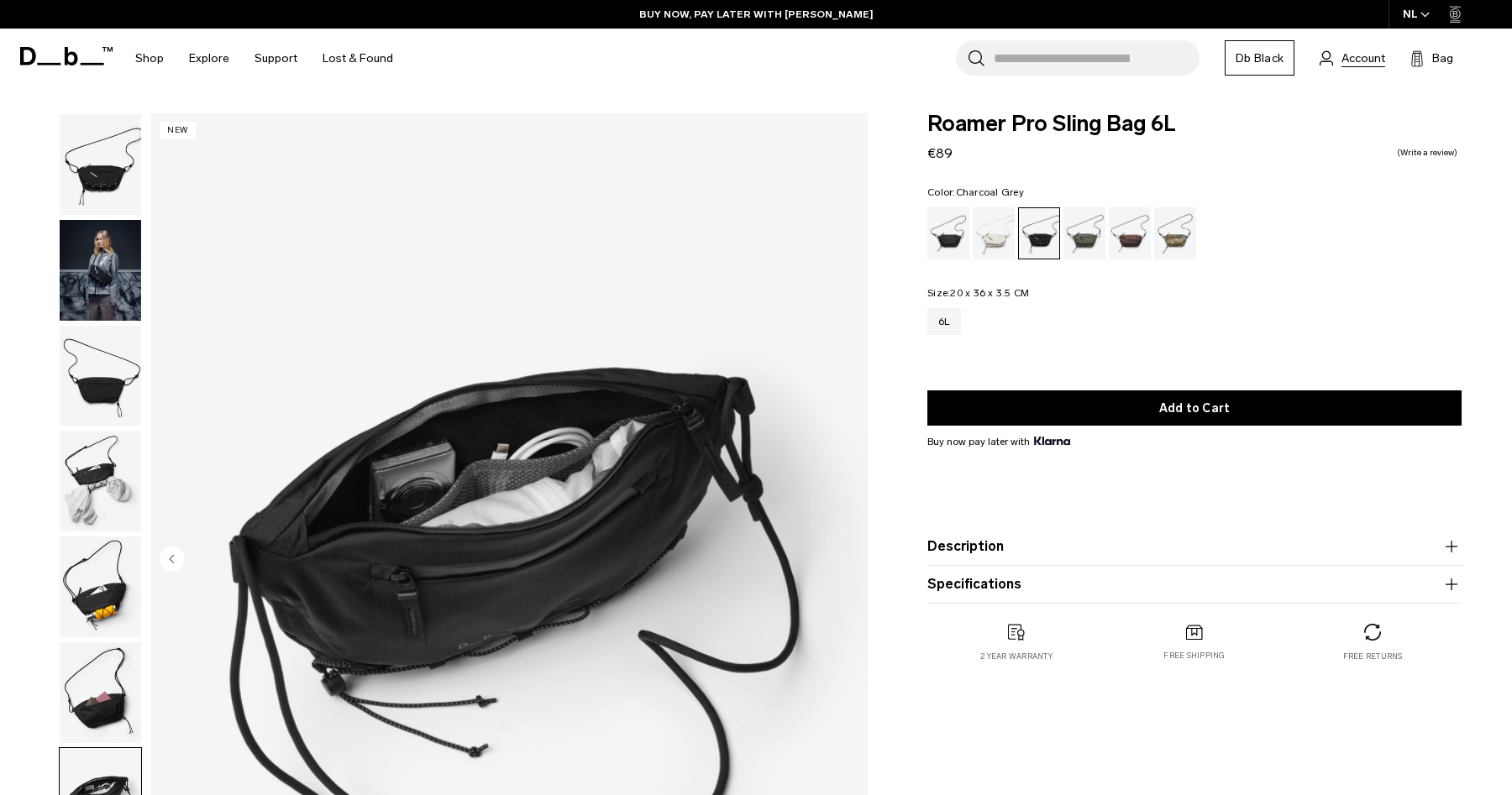
click at [1364, 59] on span "Account" at bounding box center [1363, 58] width 44 height 18
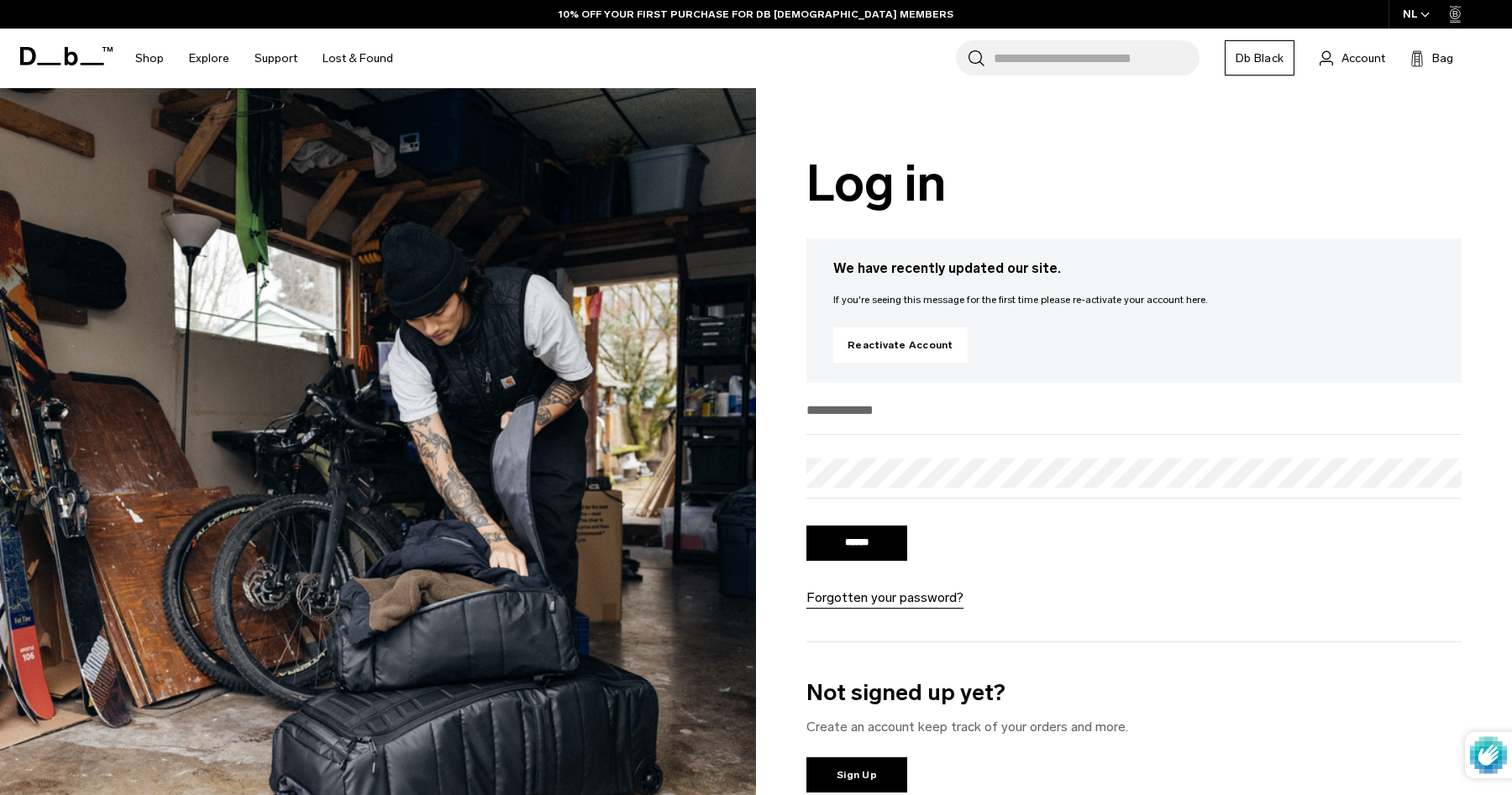
click at [877, 423] on input "email" at bounding box center [1134, 410] width 655 height 28
click at [869, 409] on input "email" at bounding box center [1134, 410] width 655 height 28
type input "**********"
click at [880, 537] on input "******" at bounding box center [857, 543] width 101 height 35
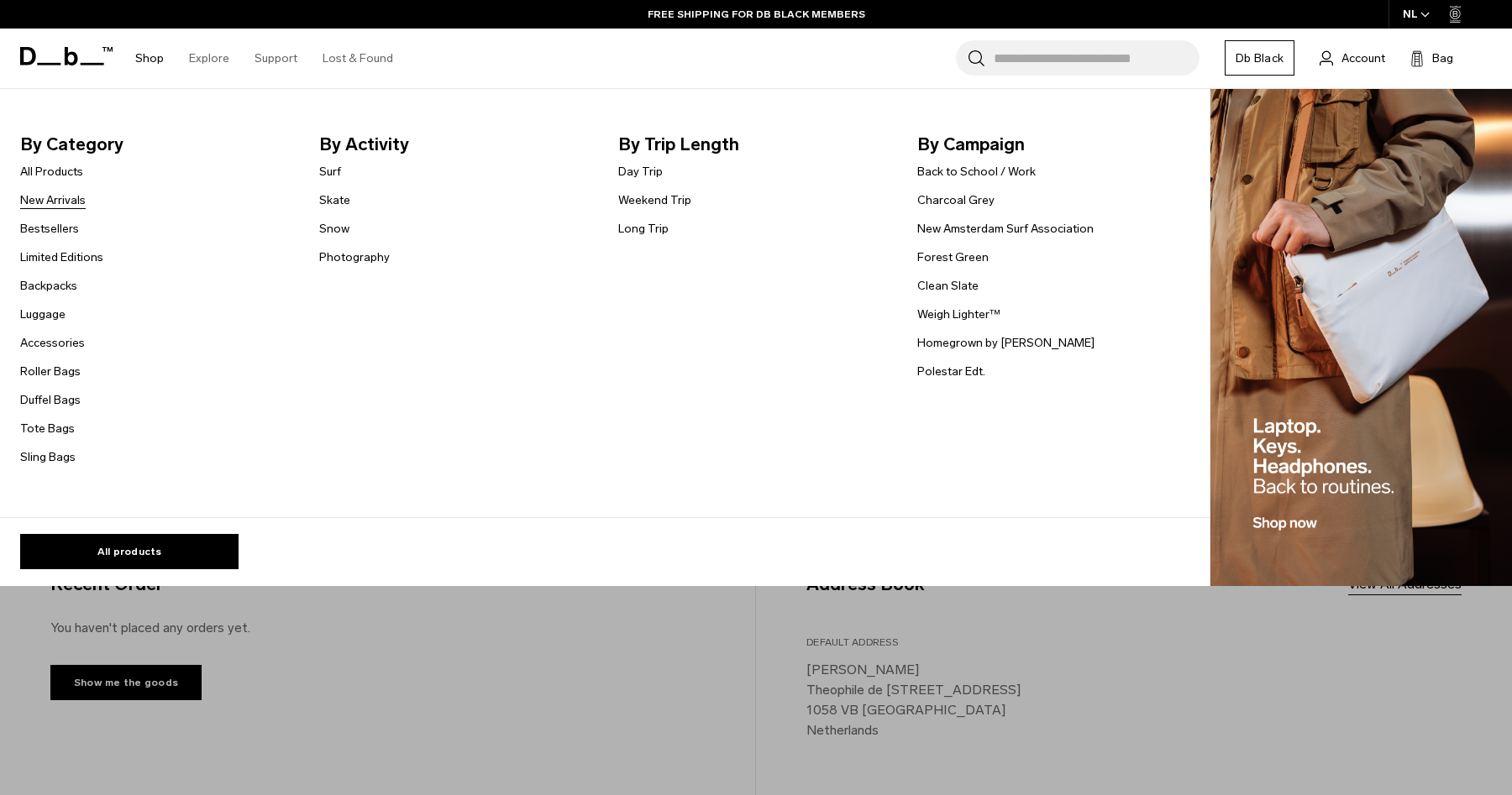
click at [58, 205] on link "New Arrivals" at bounding box center [52, 200] width 66 height 18
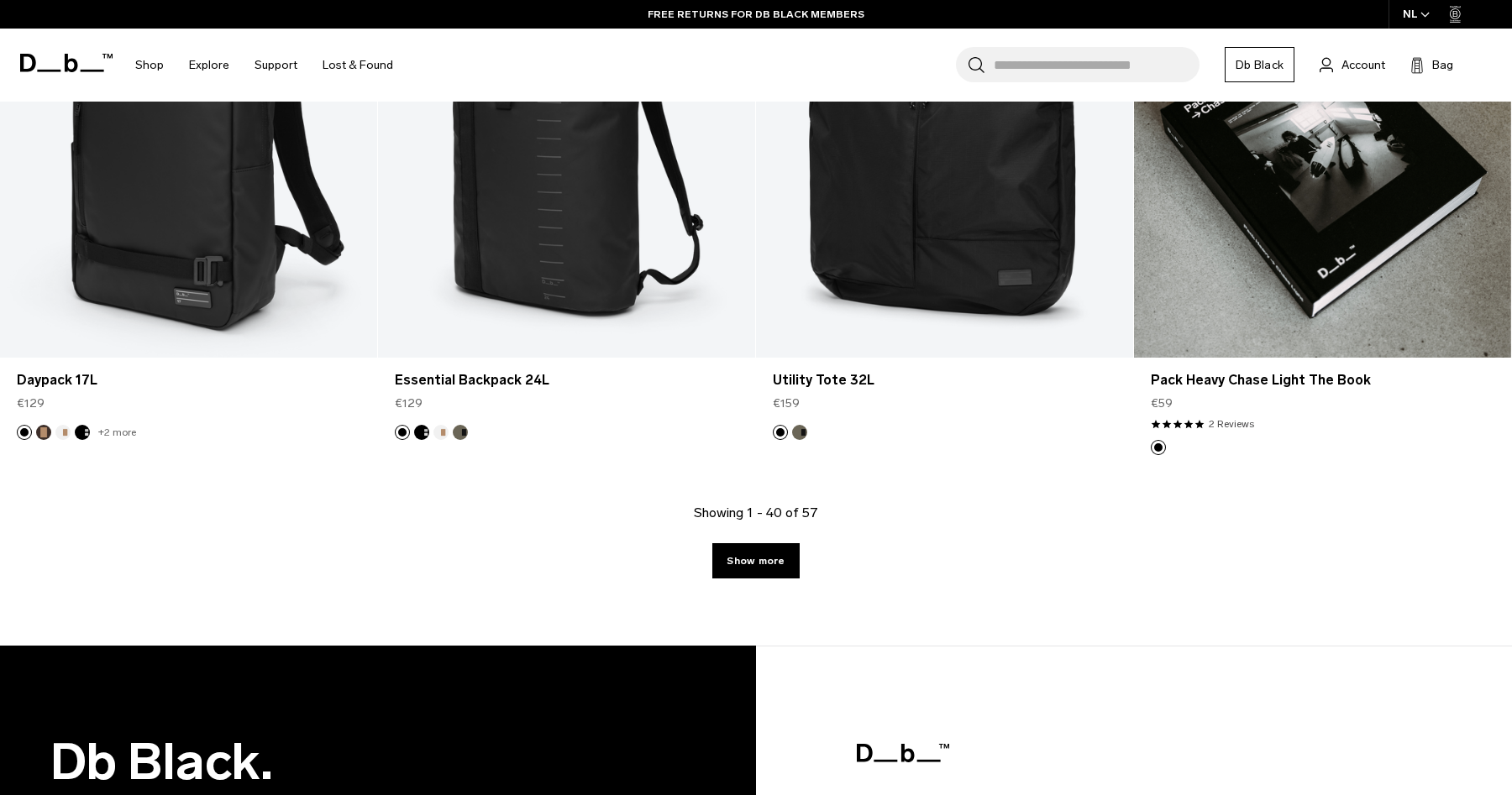
scroll to position [5443, 0]
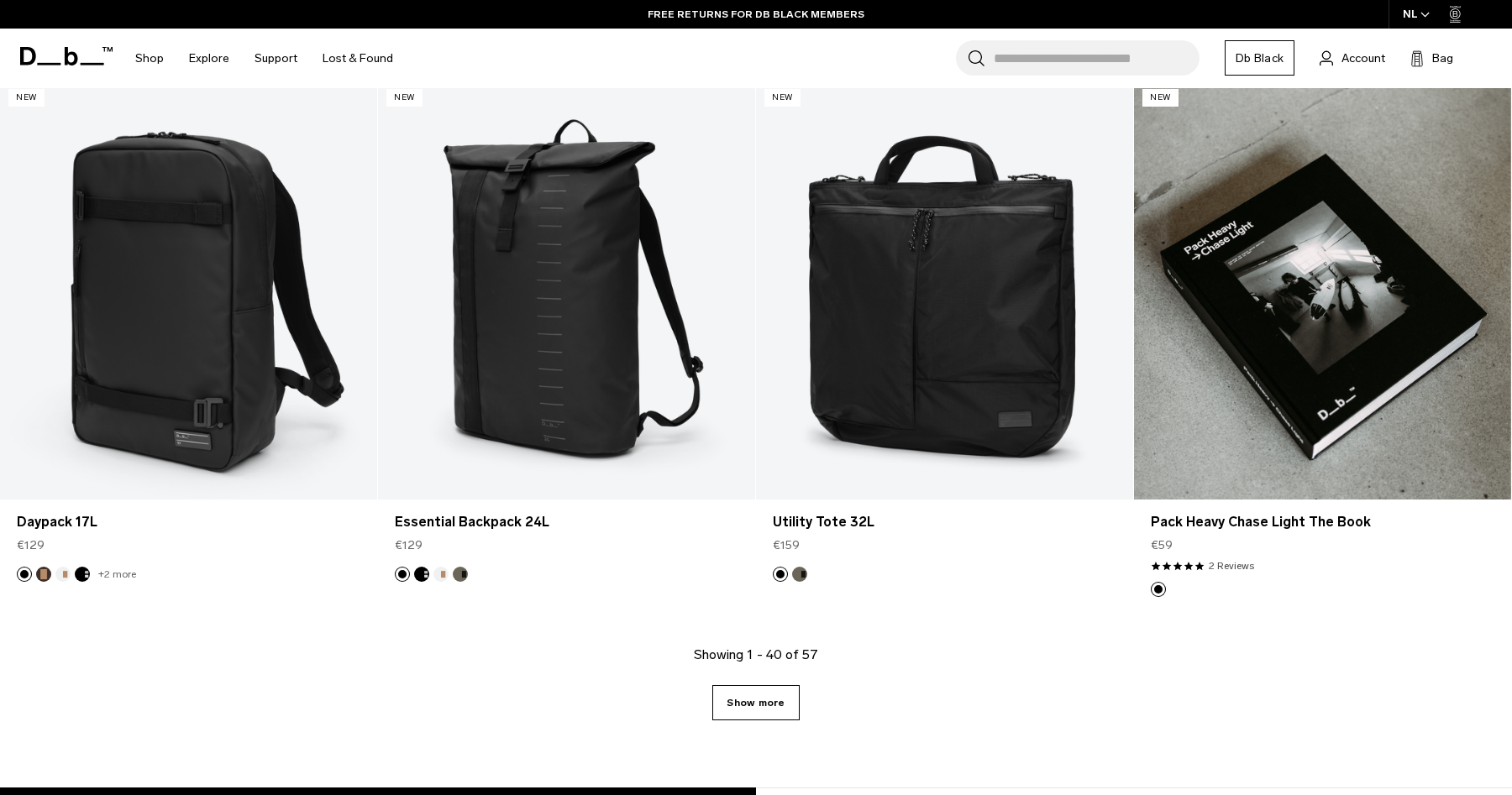
click at [750, 720] on link "Show more" at bounding box center [756, 703] width 86 height 35
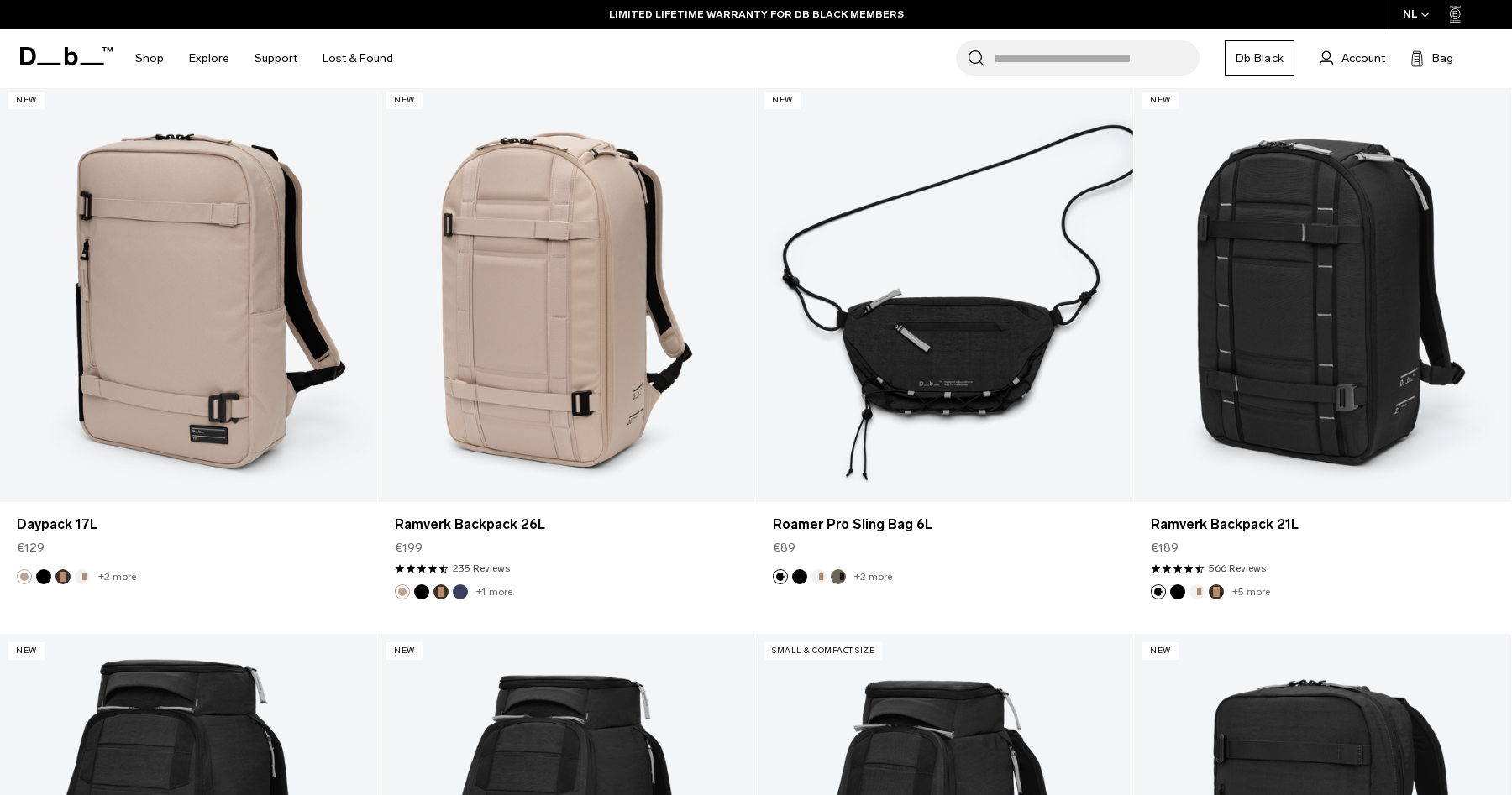
scroll to position [6529, 0]
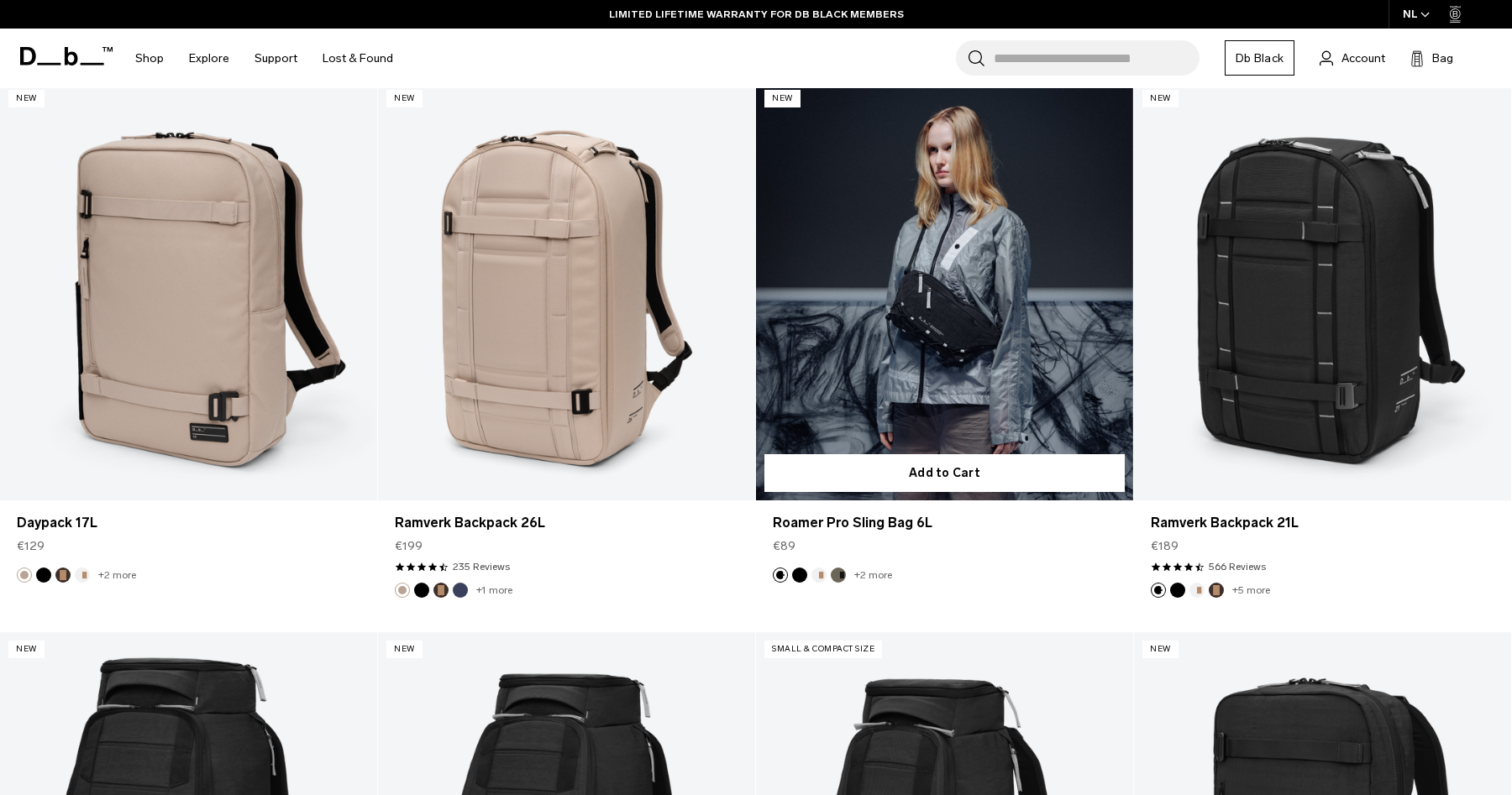
click at [966, 369] on link "Roamer Pro Sling Bag 6L" at bounding box center [944, 291] width 377 height 419
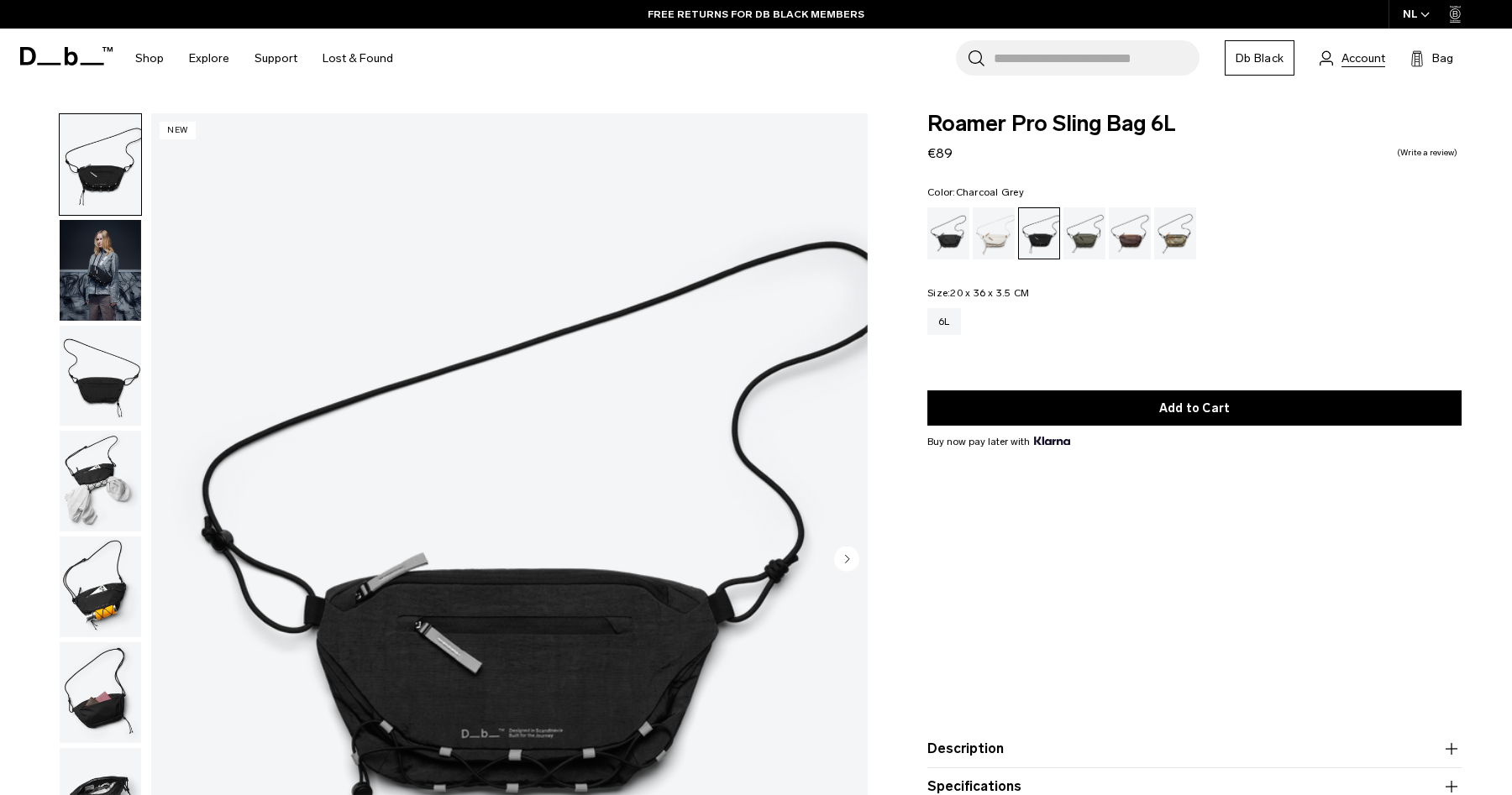
click at [1356, 65] on span "Account" at bounding box center [1363, 58] width 44 height 18
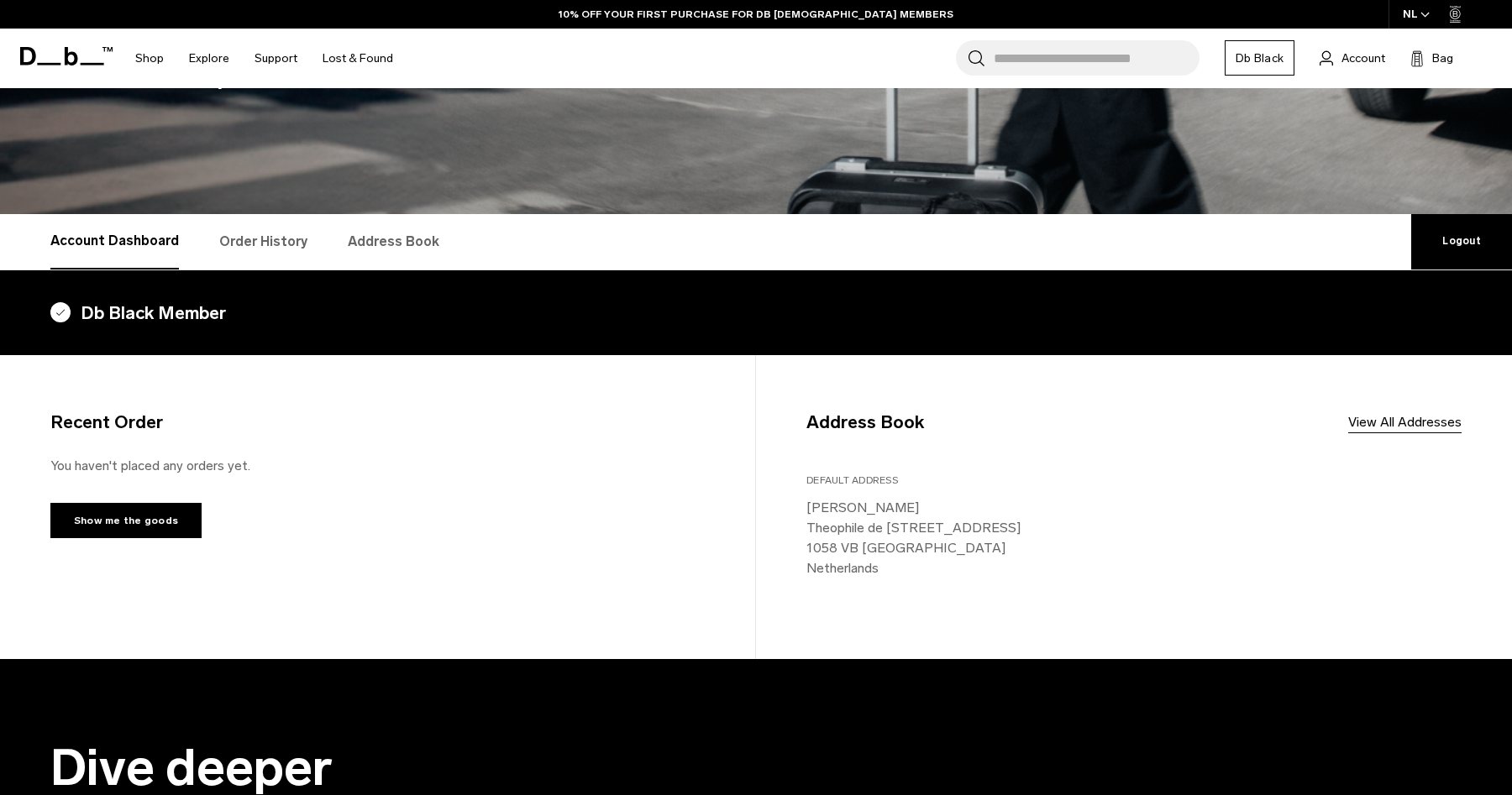
scroll to position [181, 0]
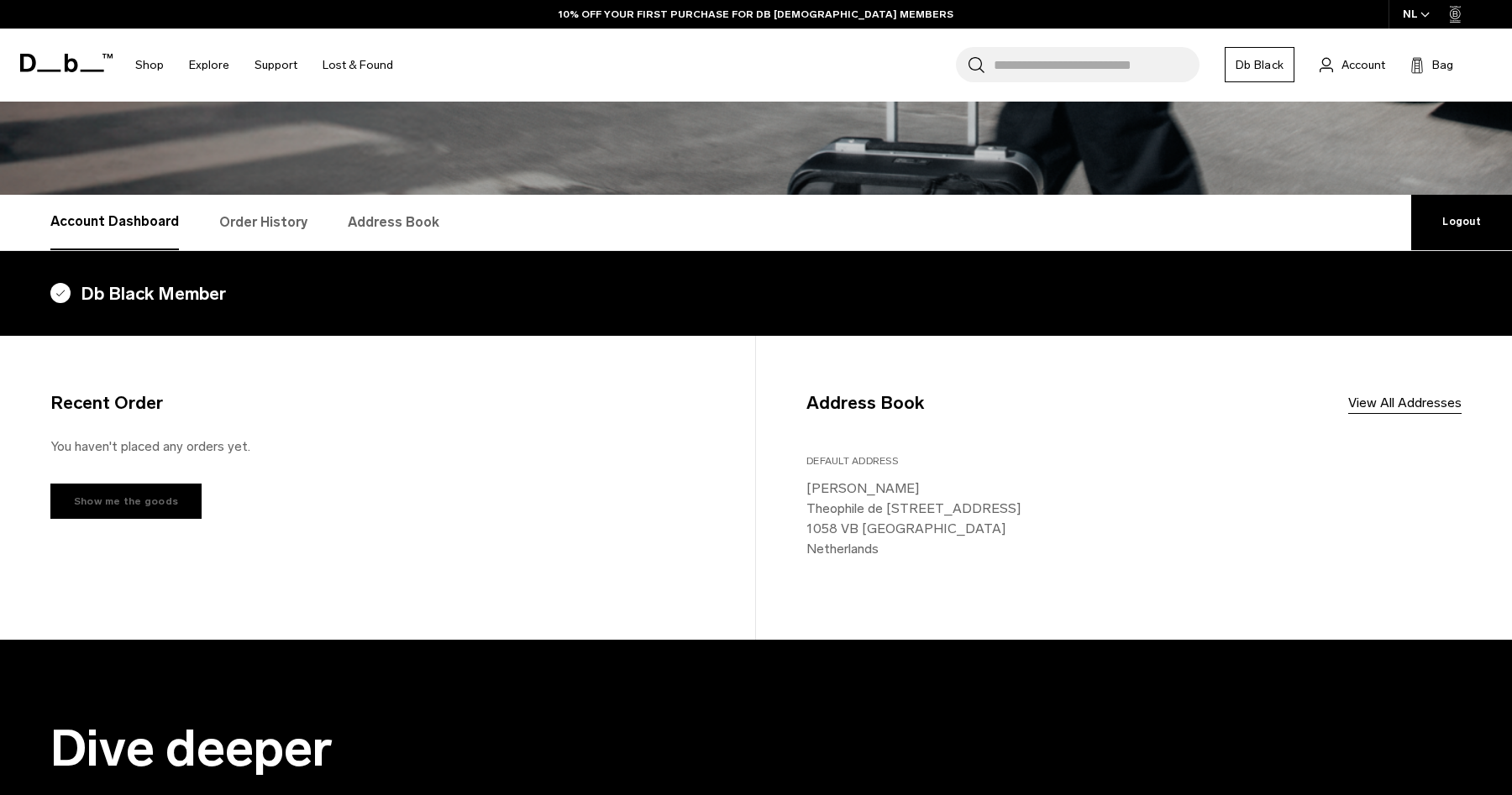
click at [161, 498] on link "Show me the goods" at bounding box center [126, 501] width 151 height 35
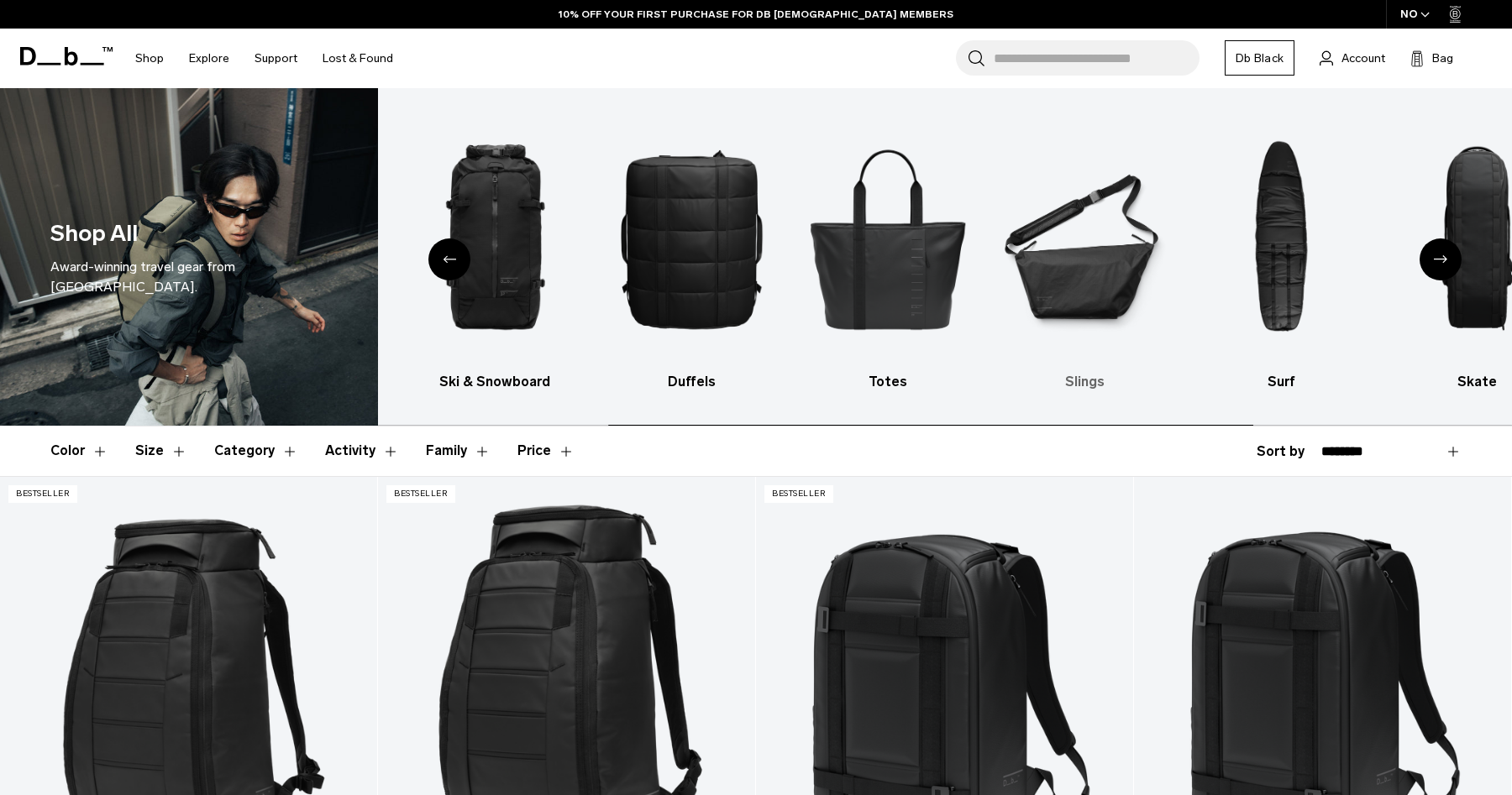
click at [1079, 270] on img "6 / 10" at bounding box center [1085, 238] width 167 height 250
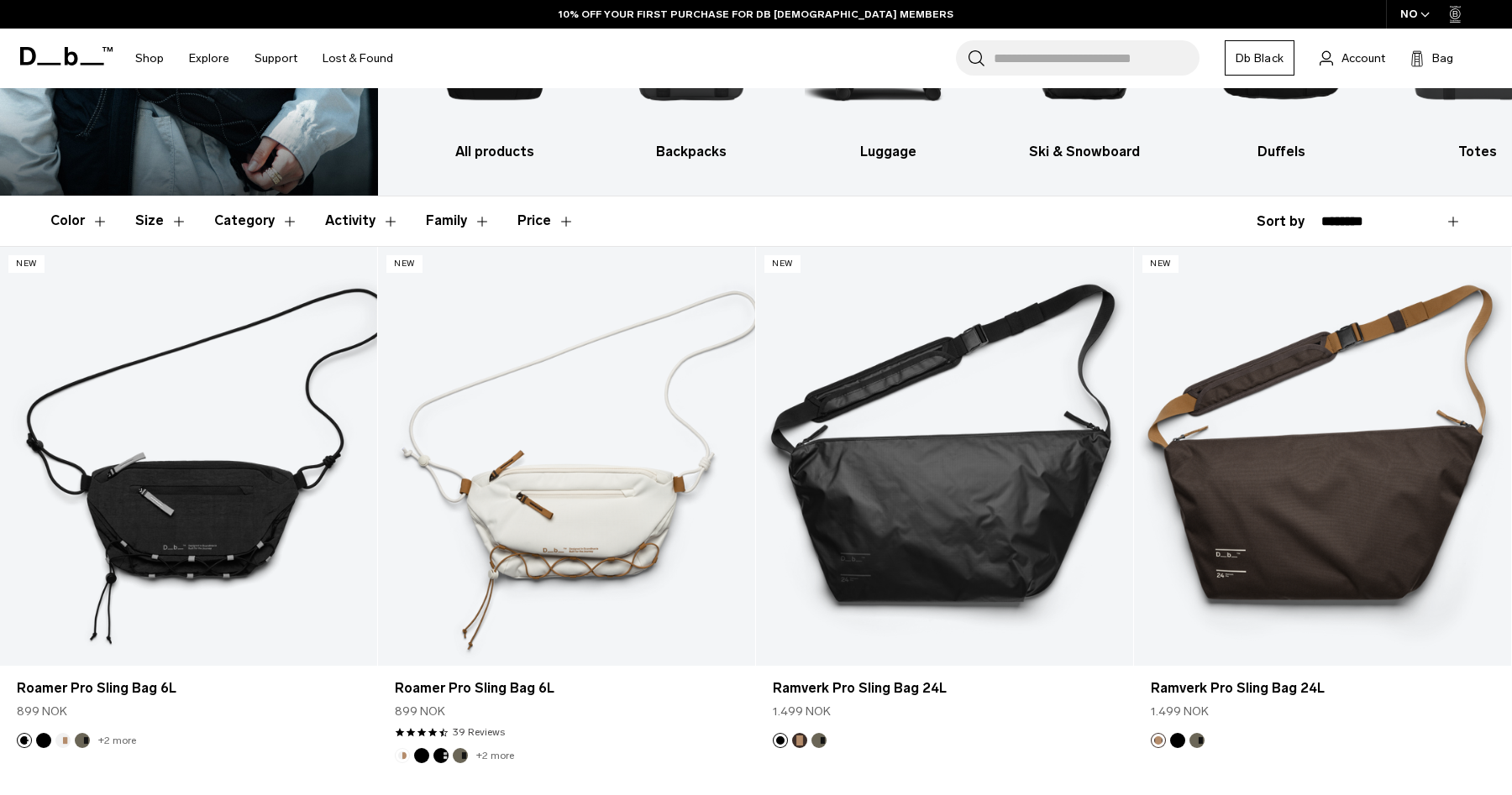
scroll to position [336, 0]
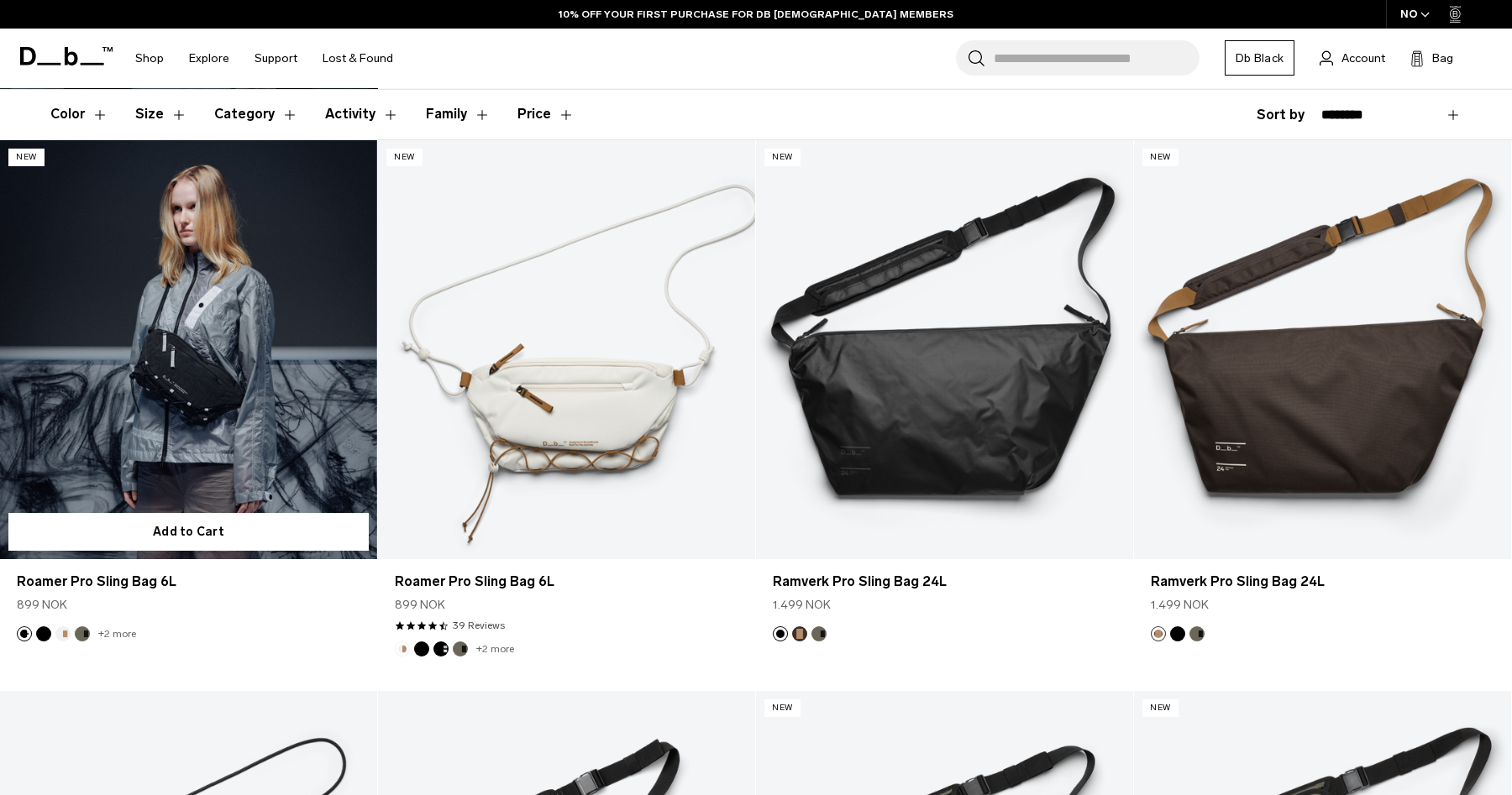
click at [162, 389] on link "Roamer Pro Sling Bag 6L" at bounding box center [188, 349] width 377 height 419
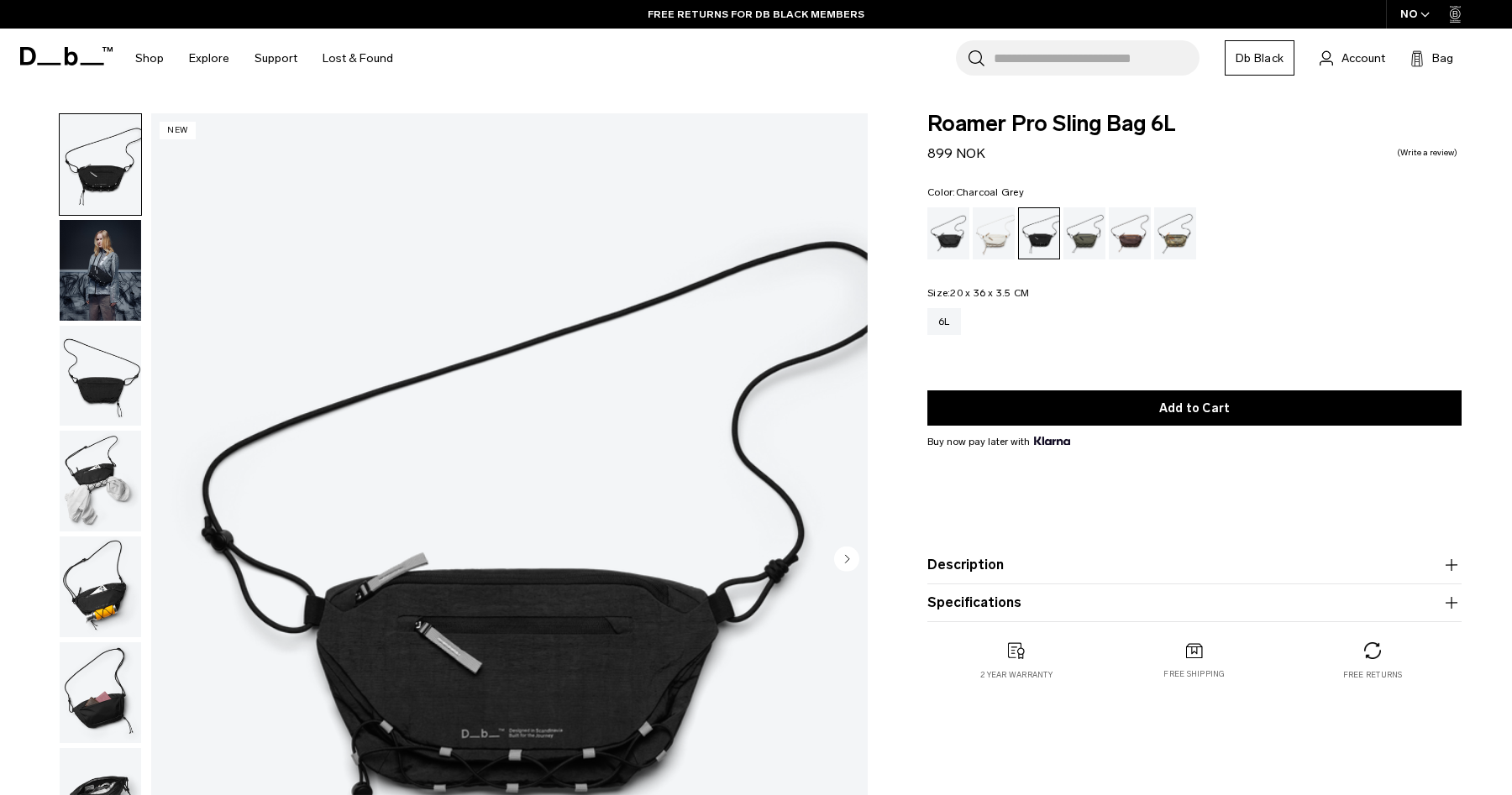
click at [1429, 3] on div "NO" at bounding box center [1416, 14] width 59 height 29
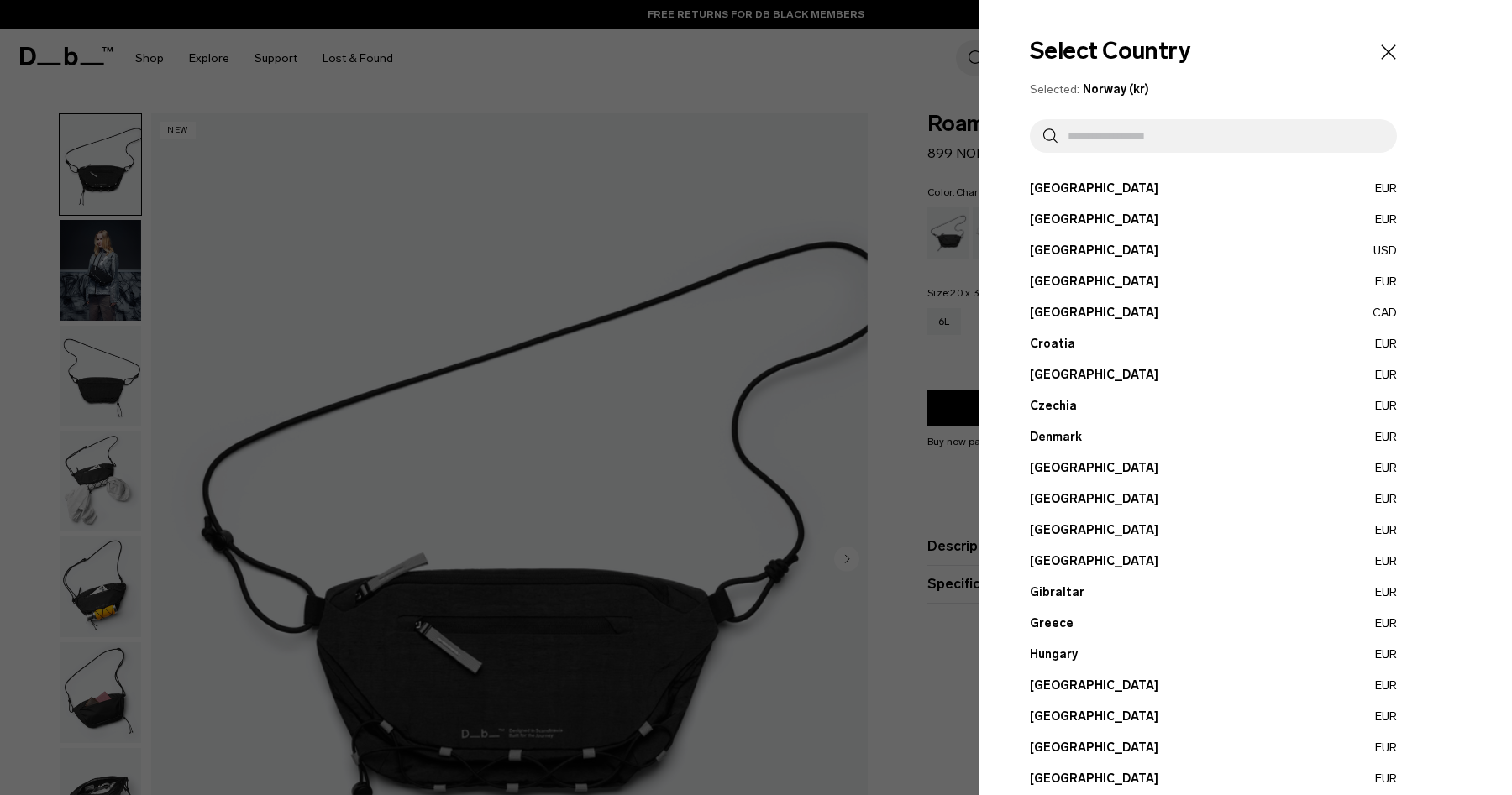
click at [1215, 131] on input "text" at bounding box center [1220, 135] width 326 height 33
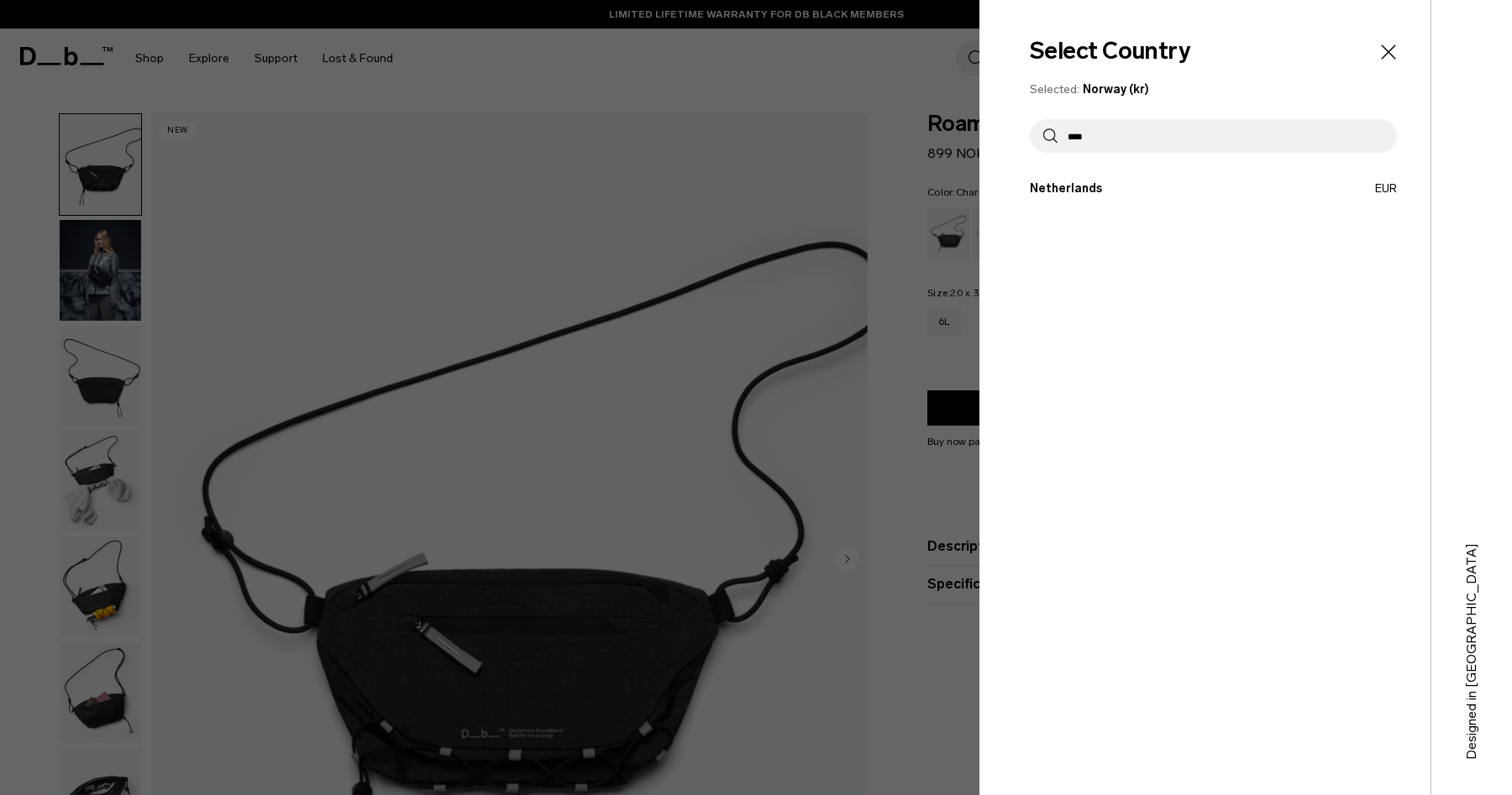
type input "****"
click at [1090, 191] on button "Netherlands EUR" at bounding box center [1213, 188] width 367 height 18
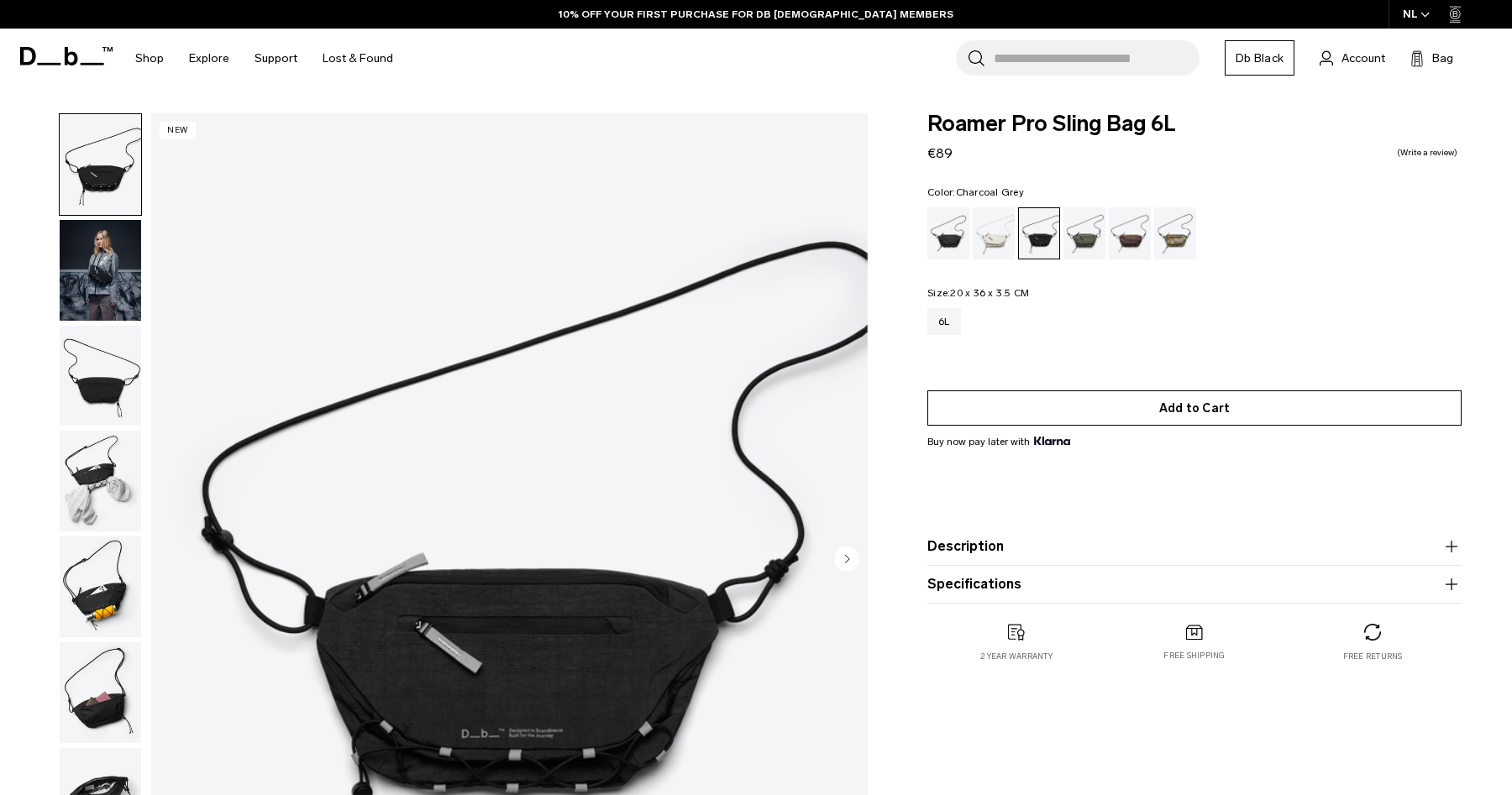
click at [1158, 406] on button "Add to Cart" at bounding box center [1193, 407] width 534 height 35
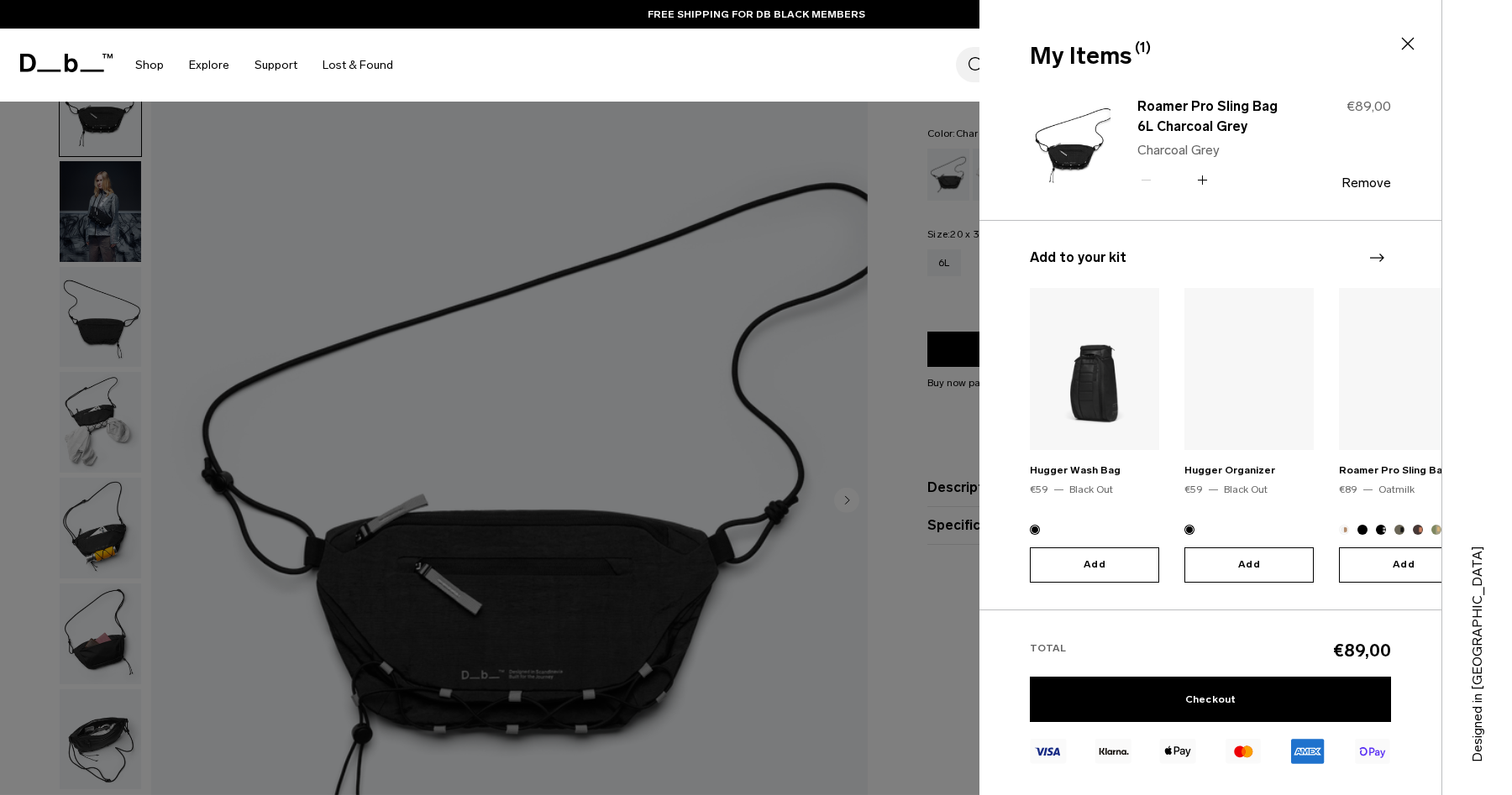
scroll to position [62, 0]
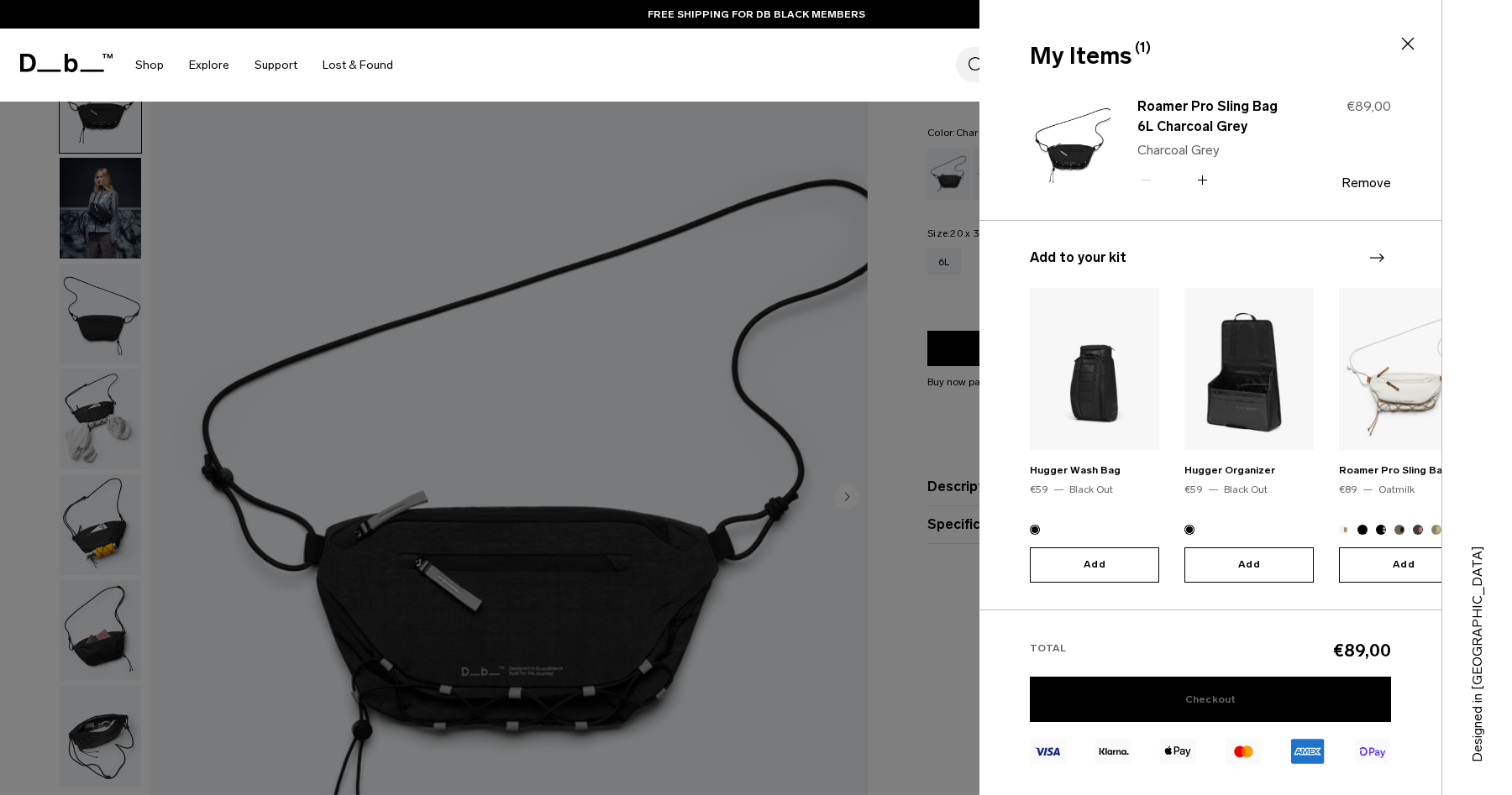
click at [1149, 697] on link "Checkout" at bounding box center [1210, 699] width 362 height 46
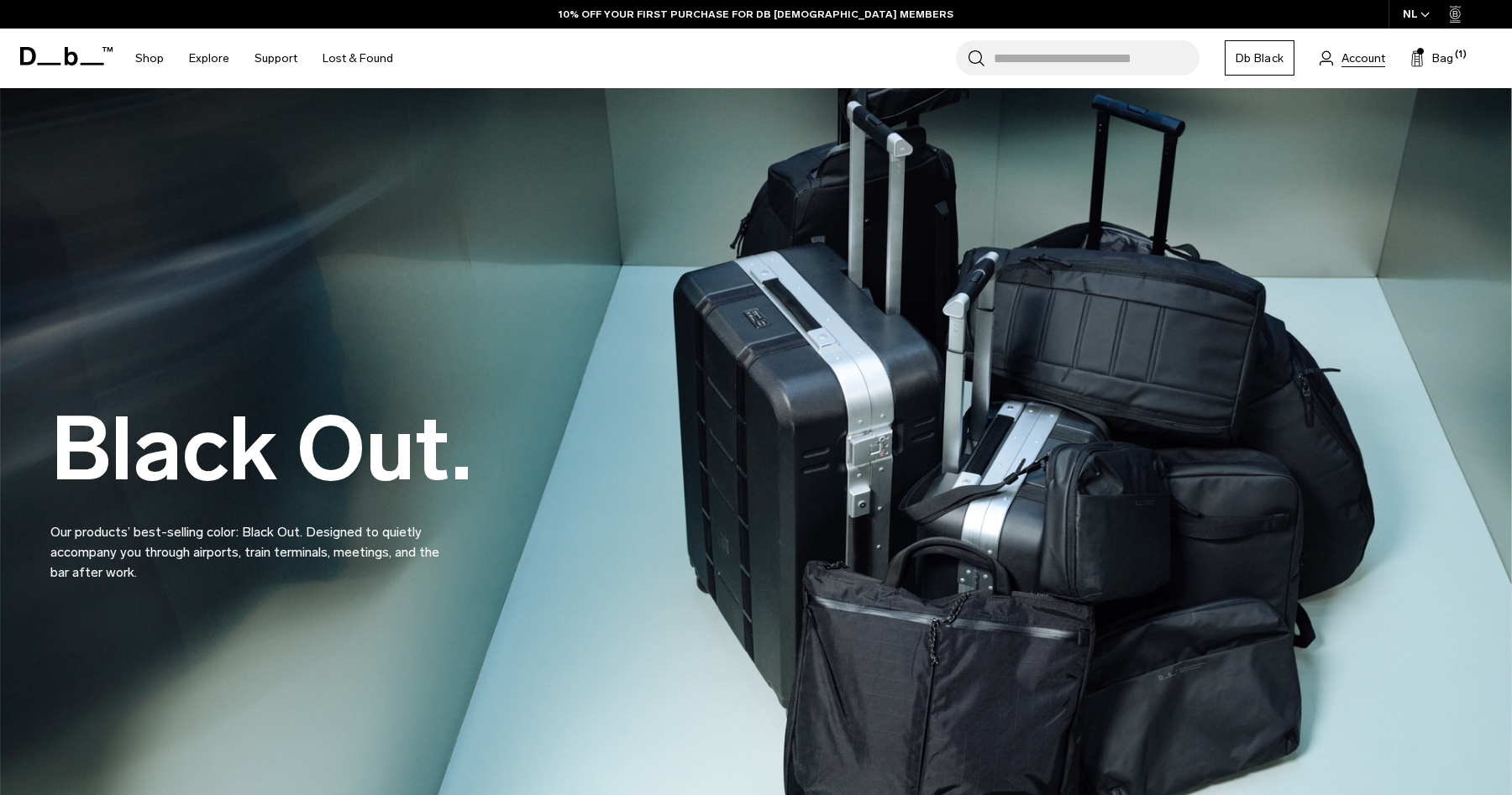
click at [1375, 57] on span "Account" at bounding box center [1363, 58] width 44 height 18
click at [1349, 57] on span "Account" at bounding box center [1363, 58] width 44 height 18
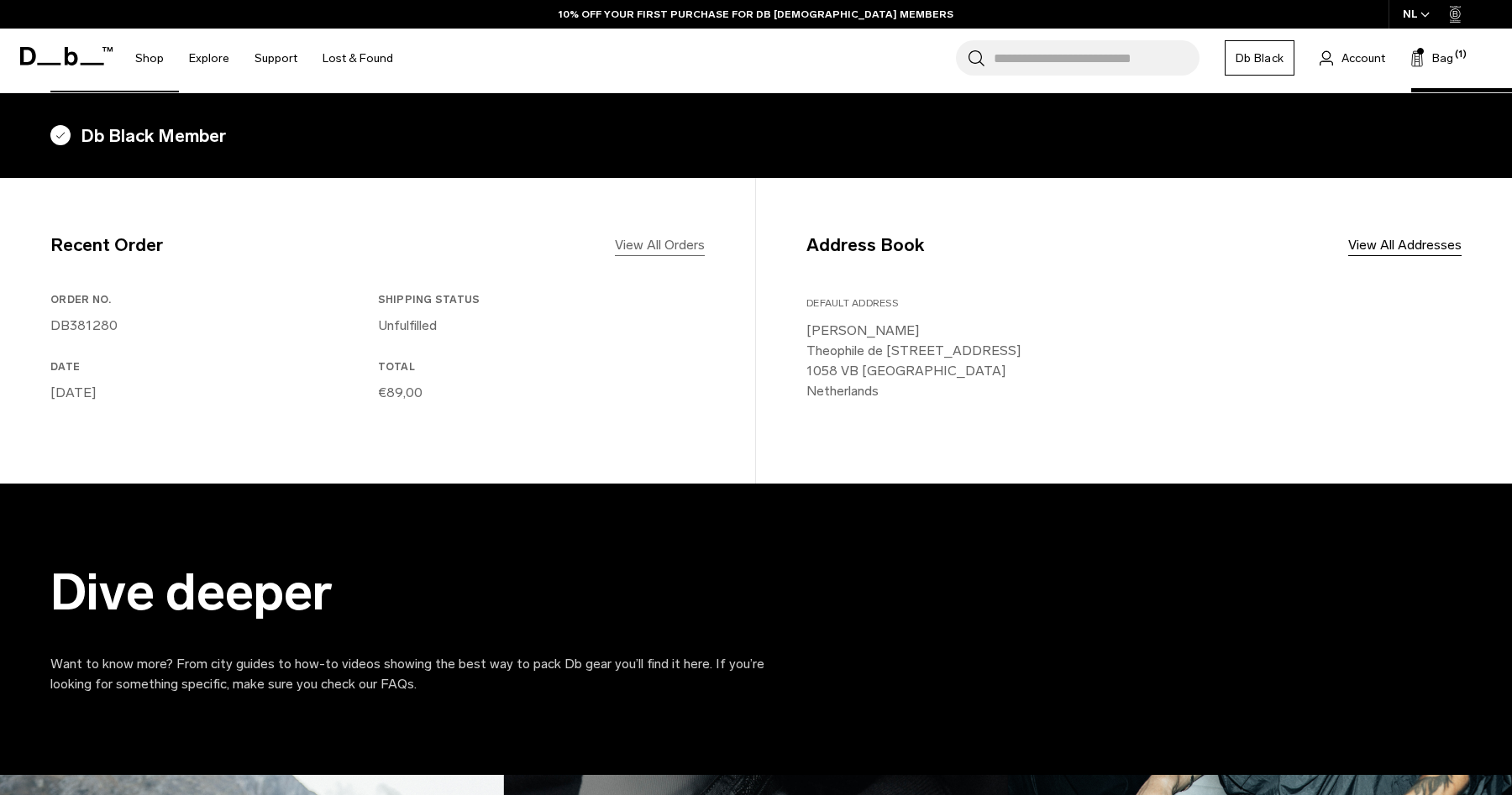
click at [671, 244] on link "View All Orders" at bounding box center [660, 245] width 90 height 20
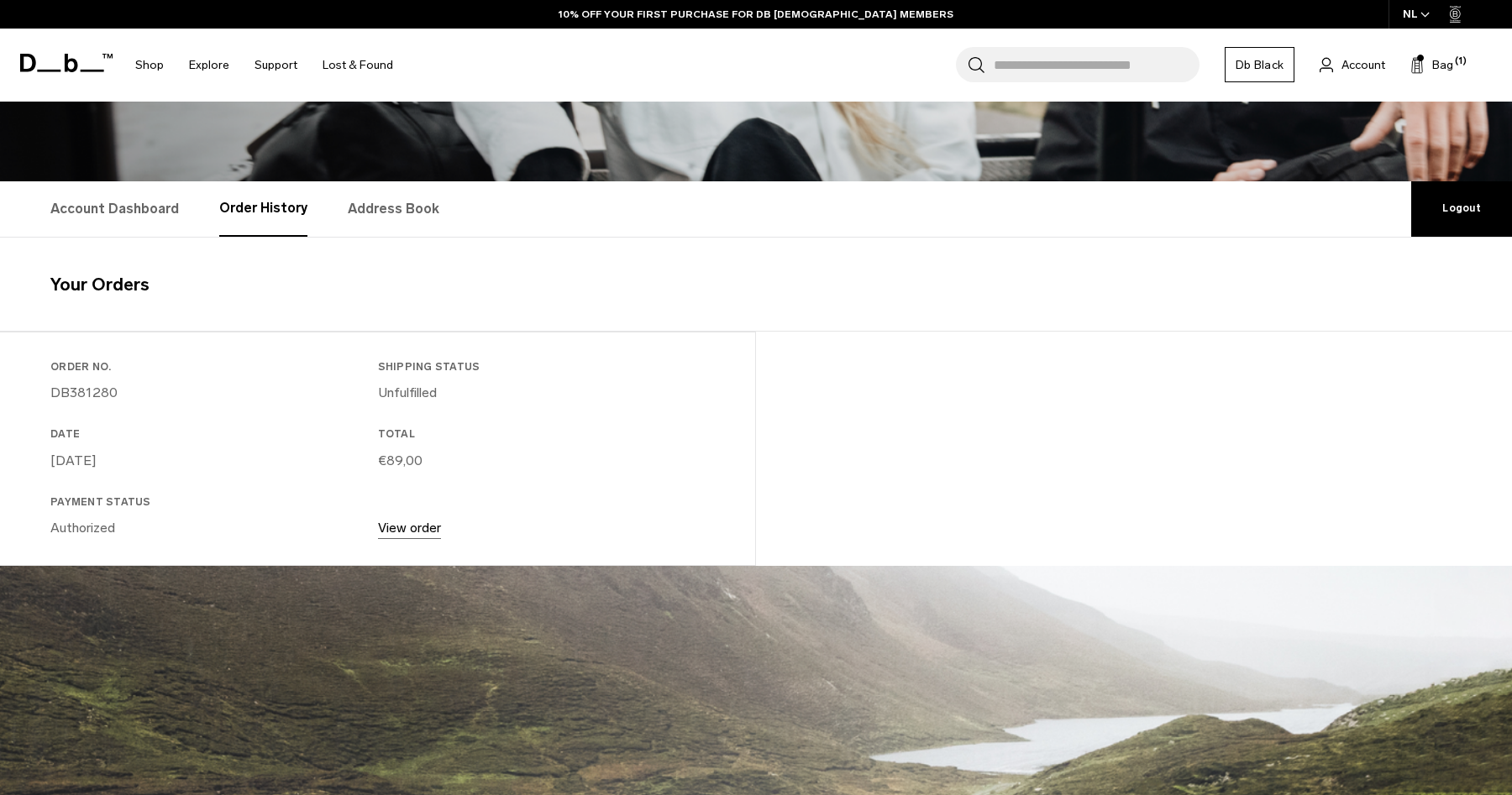
scroll to position [177, 0]
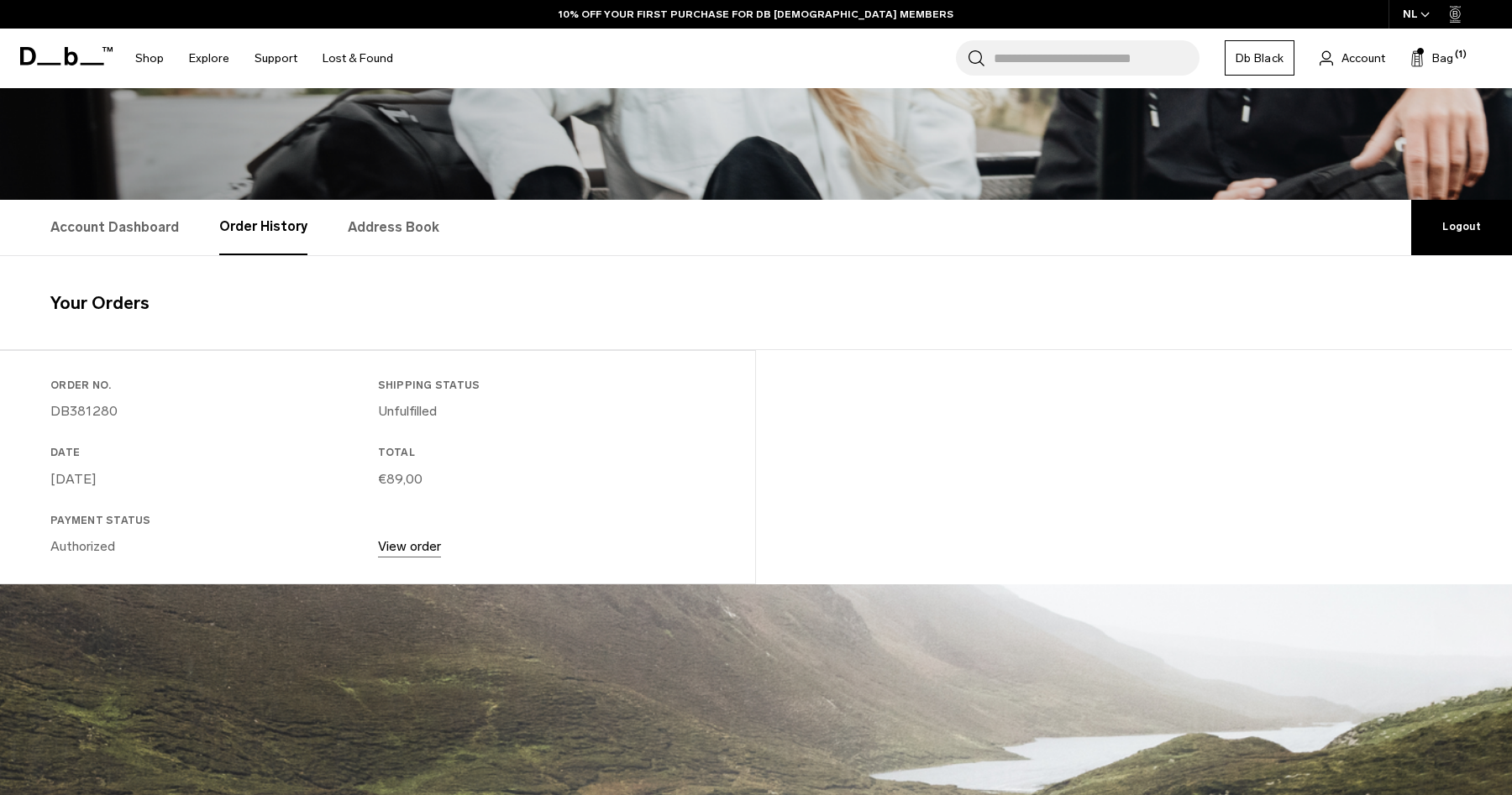
click at [420, 546] on link "View order" at bounding box center [409, 546] width 63 height 16
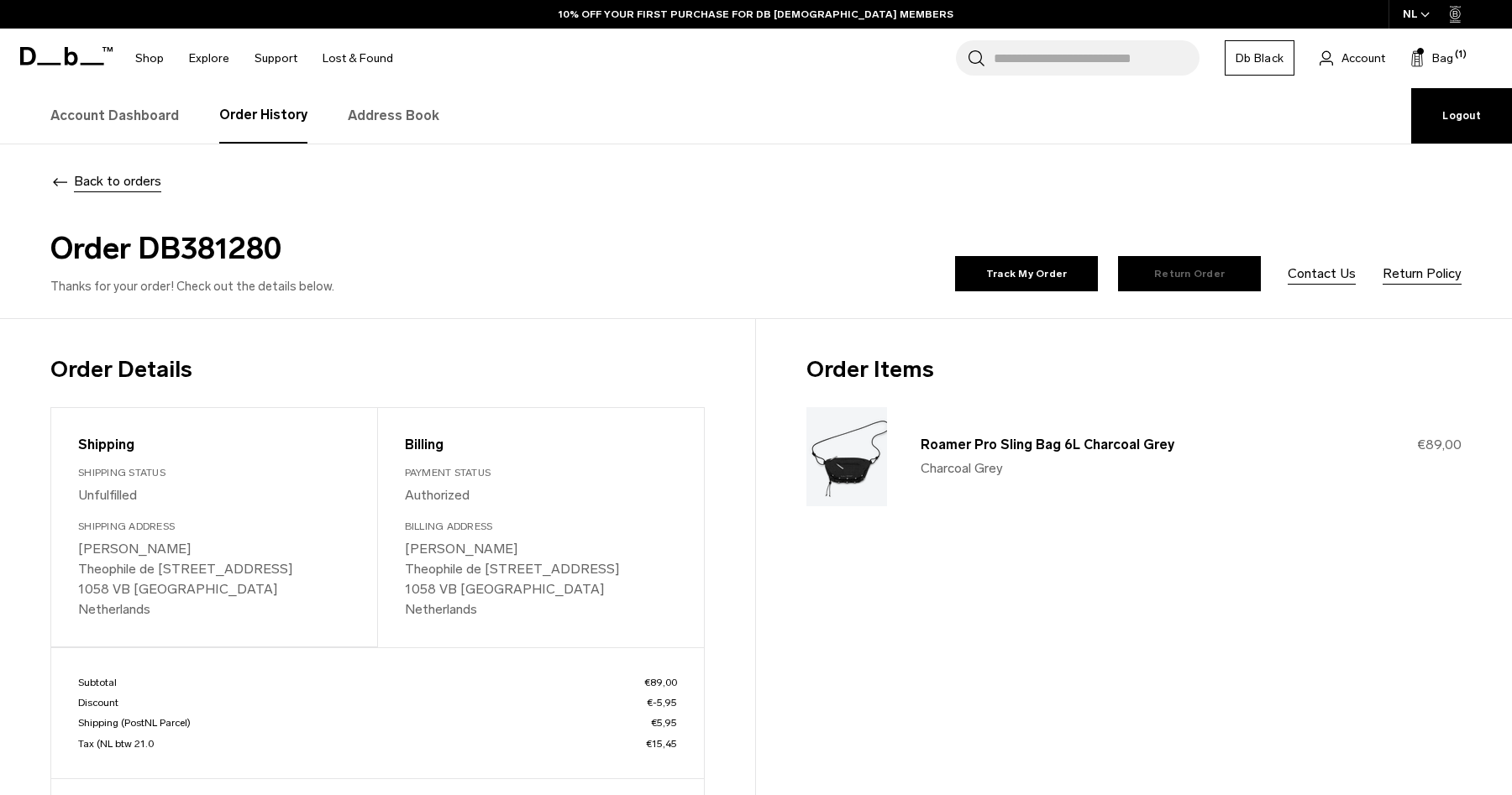
click at [1220, 282] on link "Return Order" at bounding box center [1189, 273] width 143 height 35
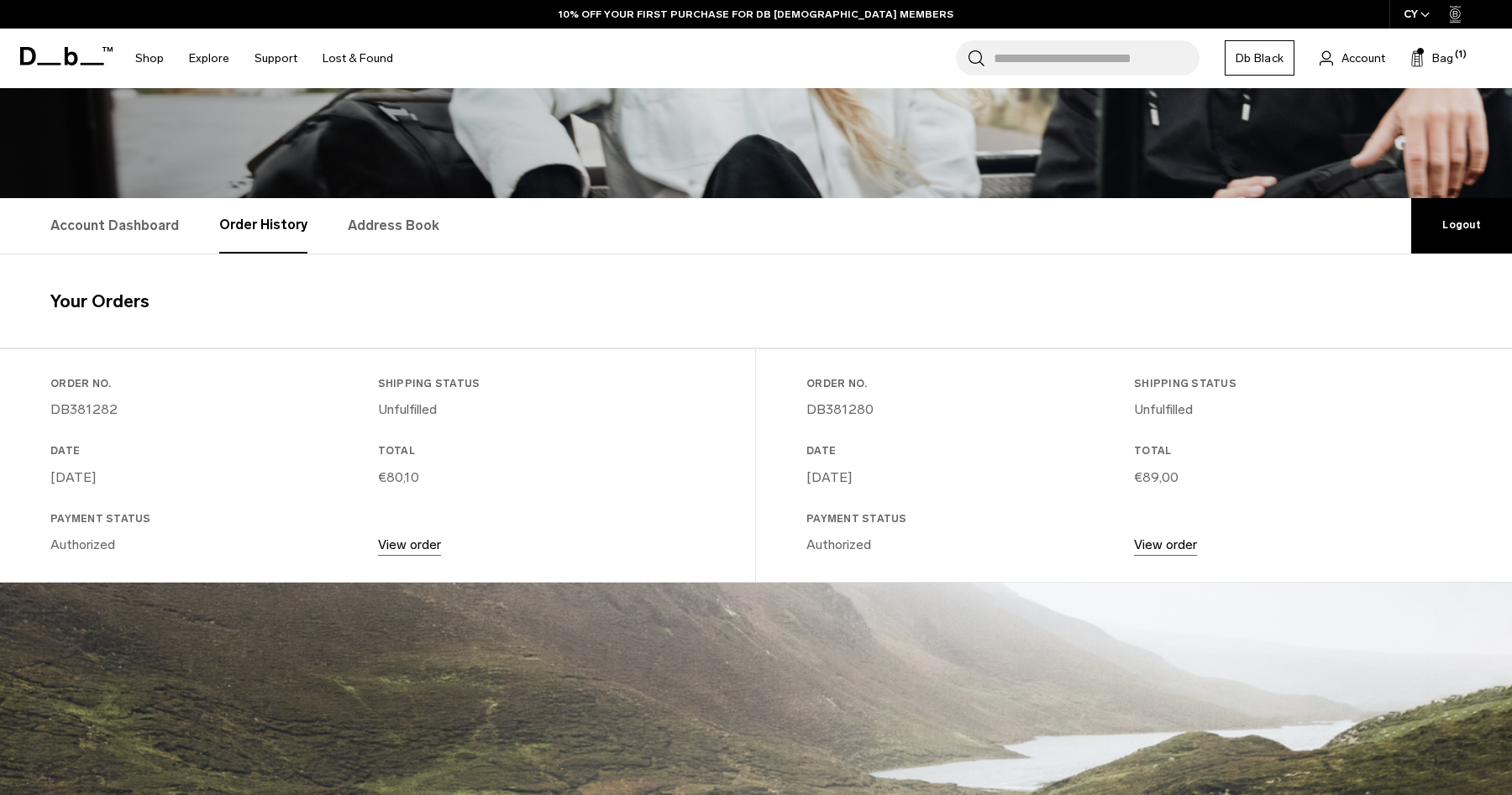
scroll to position [177, 0]
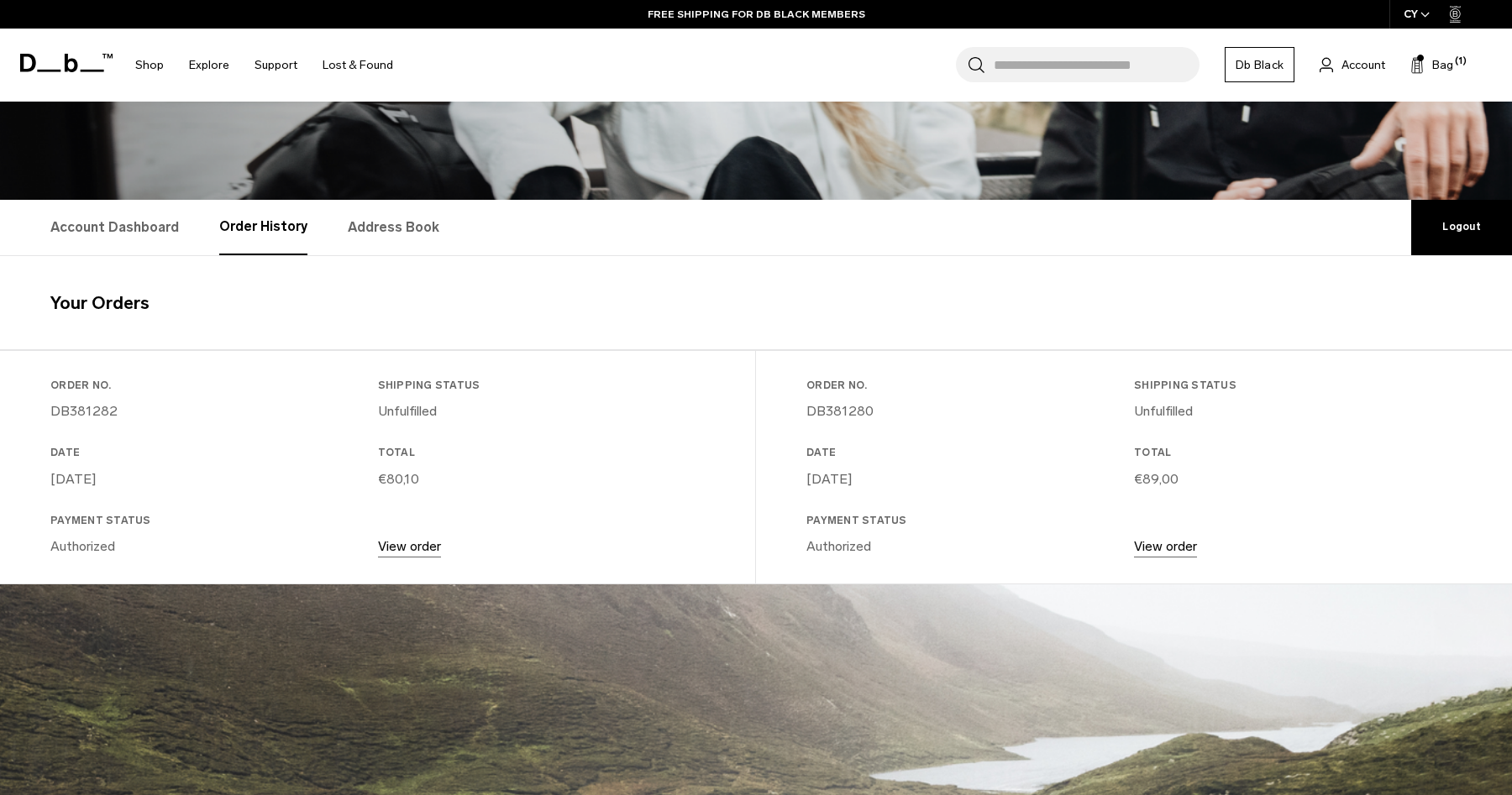
click at [1149, 549] on link "View order" at bounding box center [1166, 546] width 63 height 16
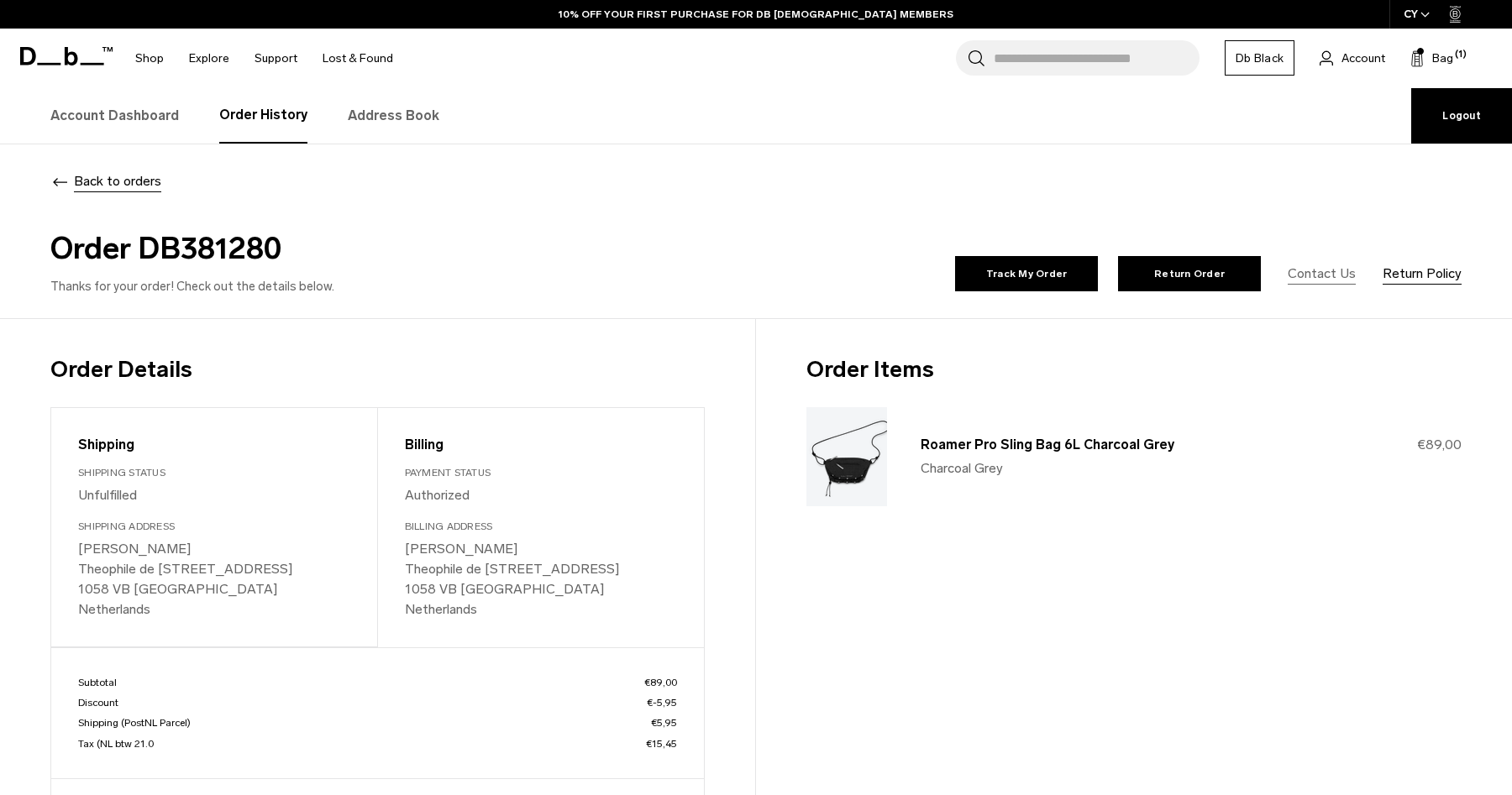
click at [1323, 279] on link "Contact Us" at bounding box center [1322, 274] width 68 height 20
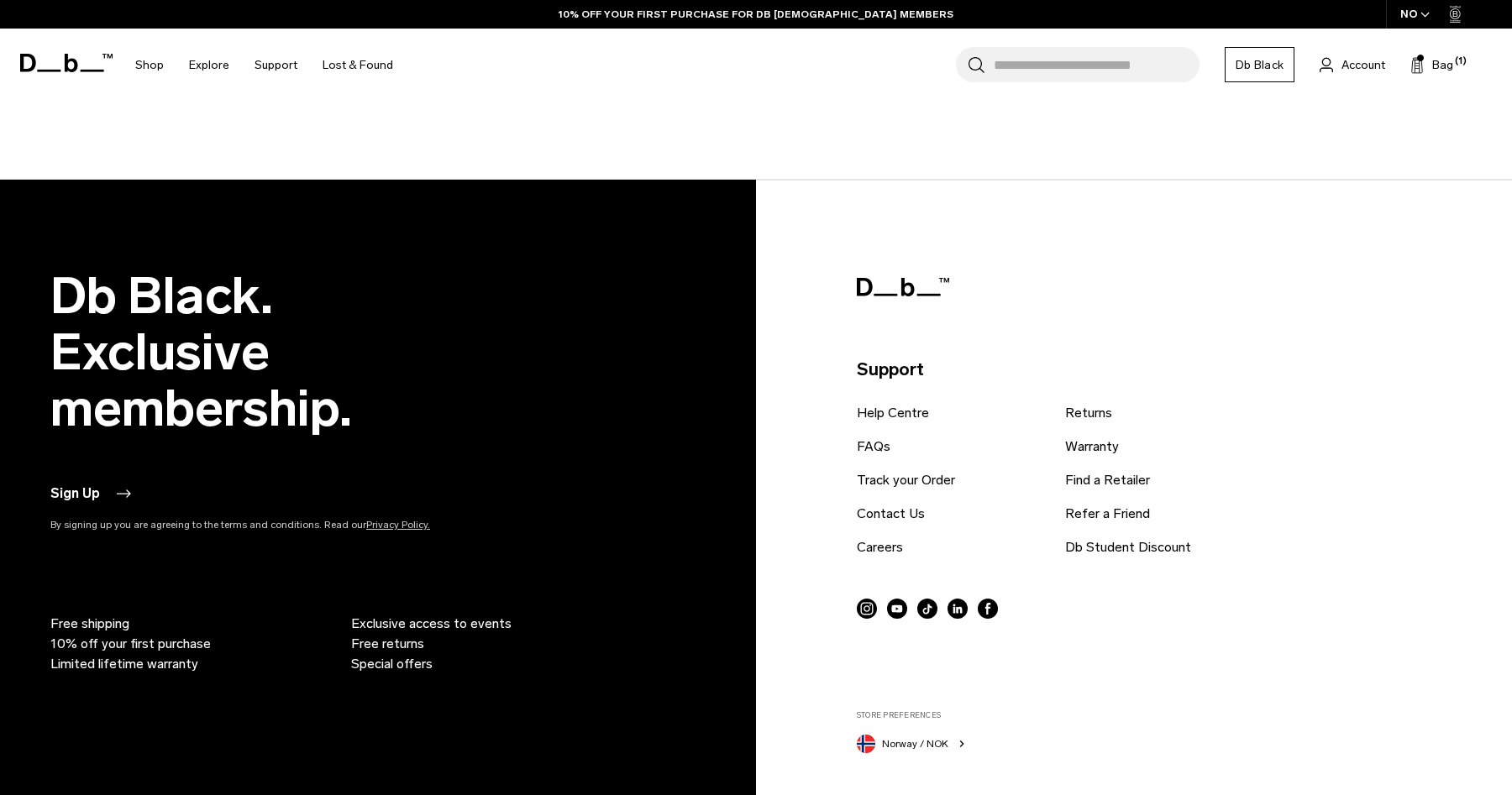
scroll to position [999, 0]
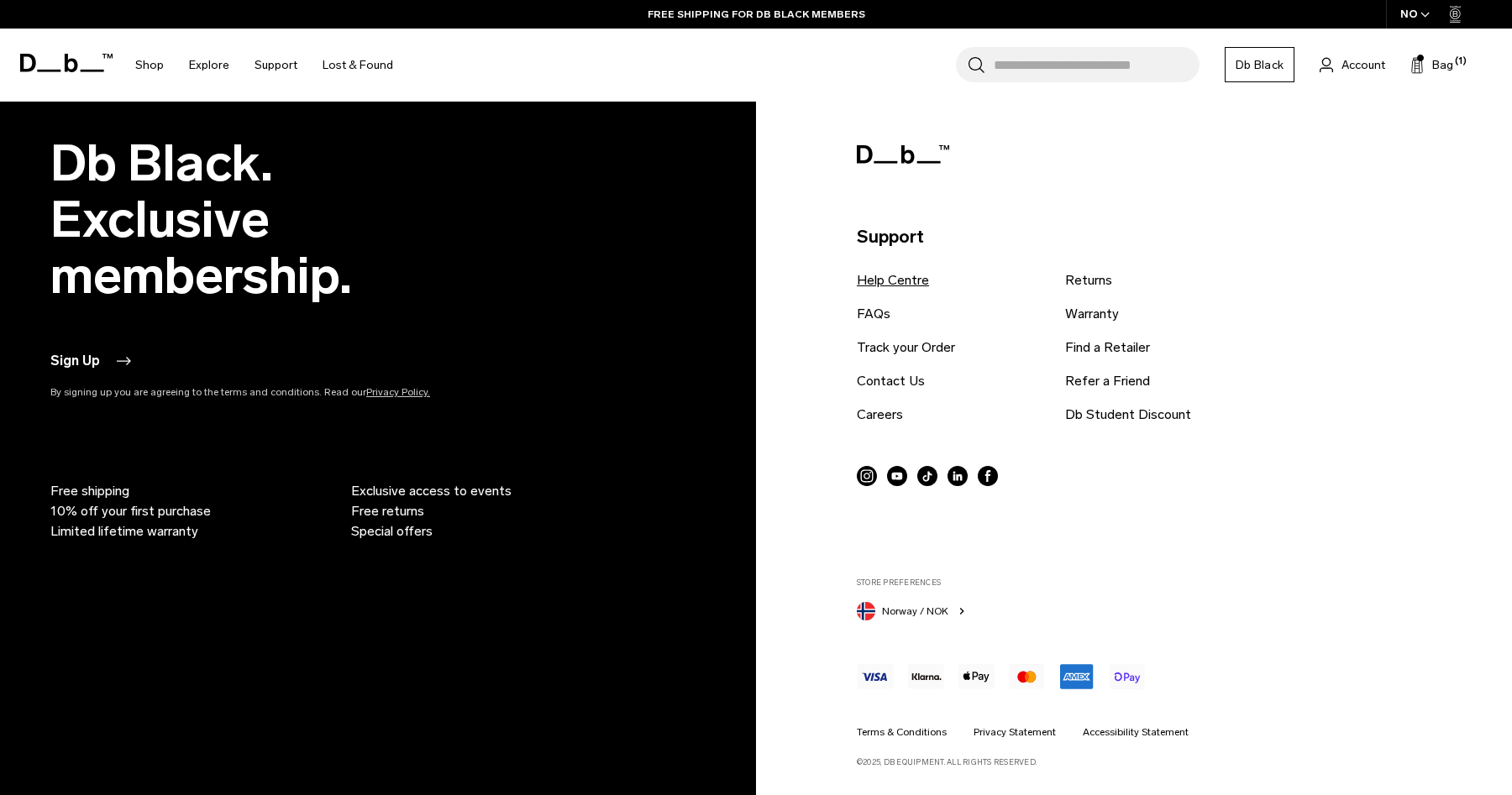
click at [913, 283] on link "Help Centre" at bounding box center [893, 280] width 73 height 20
